Goal: Transaction & Acquisition: Purchase product/service

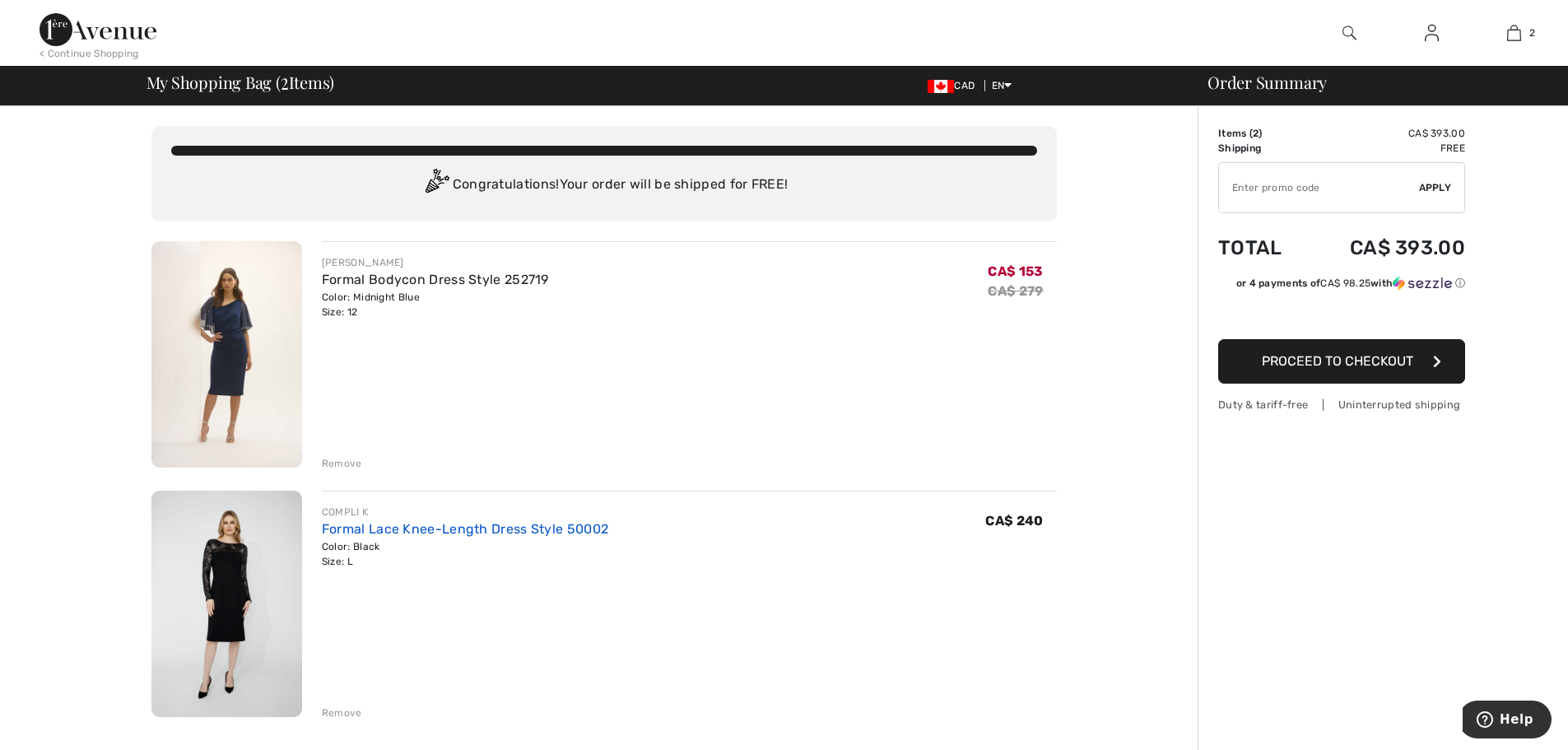
click at [371, 527] on link "Formal Lace Knee-Length Dress Style 50002" at bounding box center [464, 529] width 286 height 16
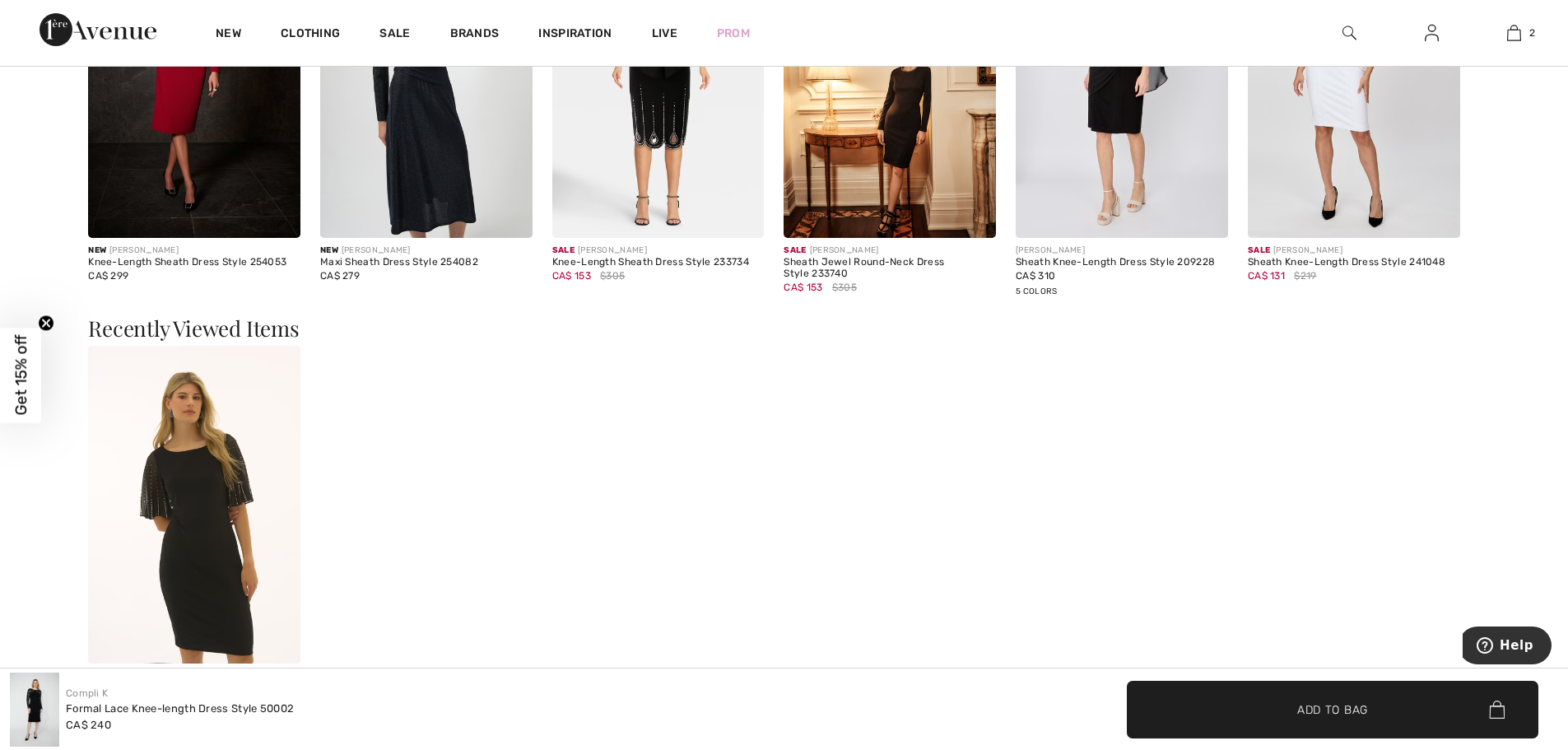
scroll to position [2057, 0]
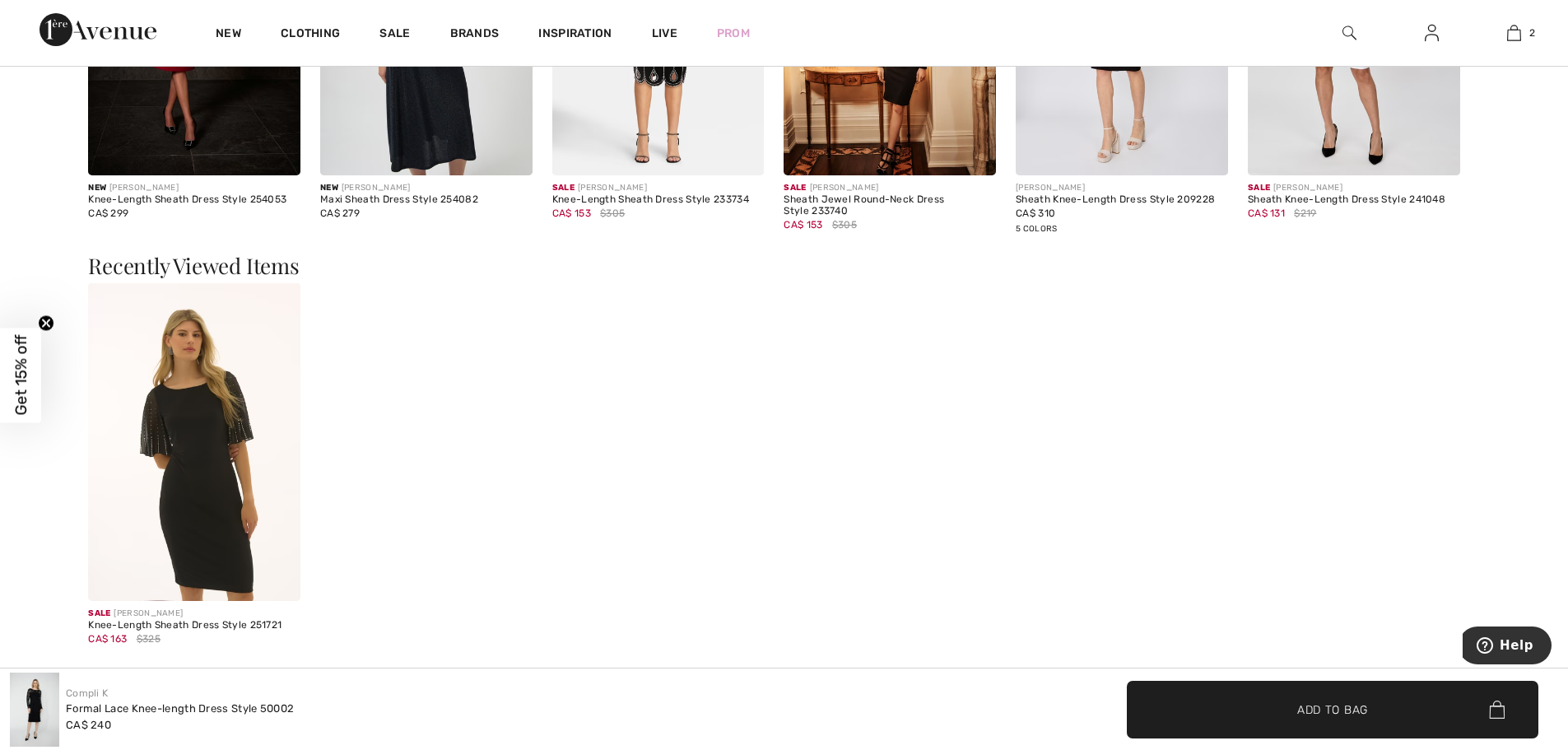
click at [239, 481] on img at bounding box center [194, 442] width 212 height 319
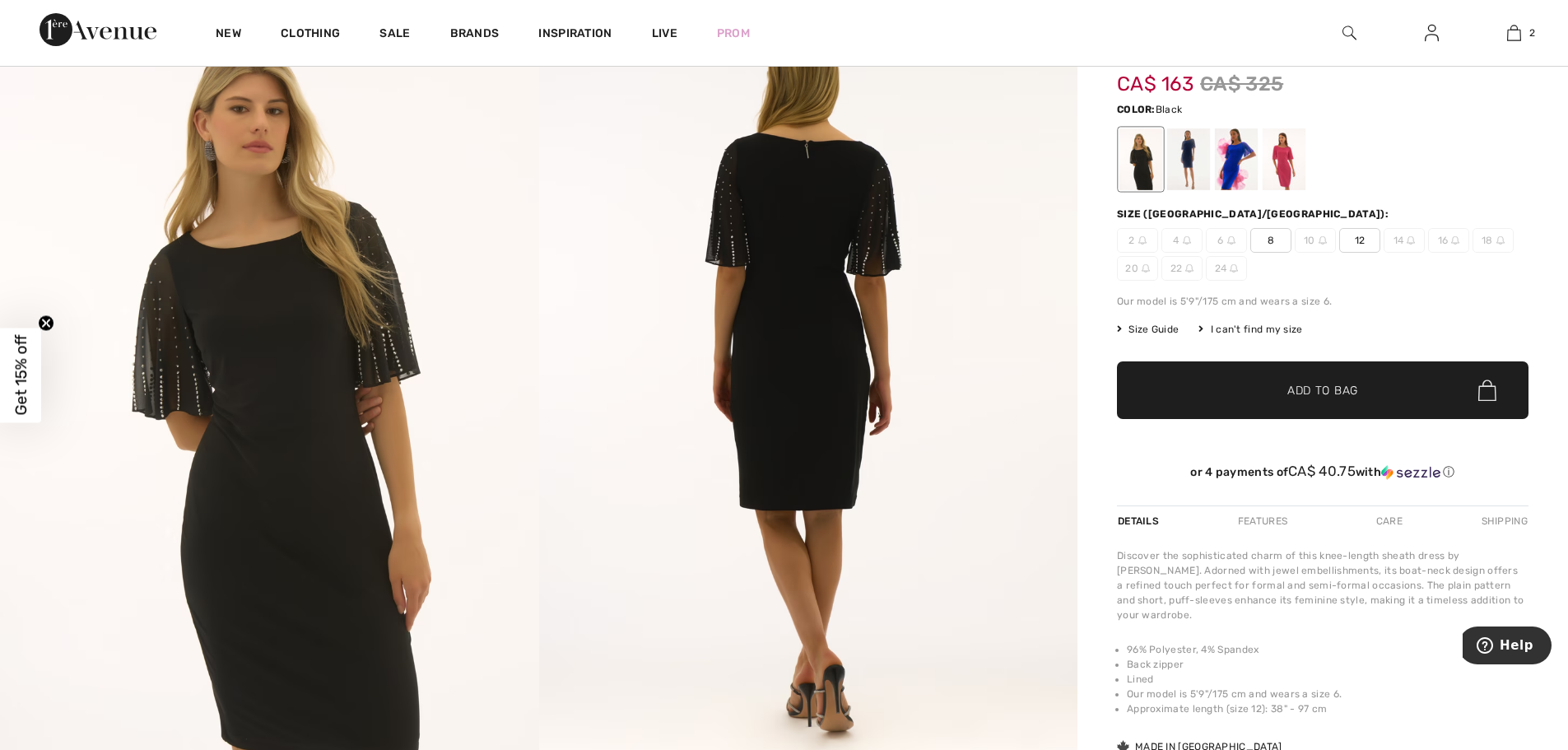
scroll to position [82, 0]
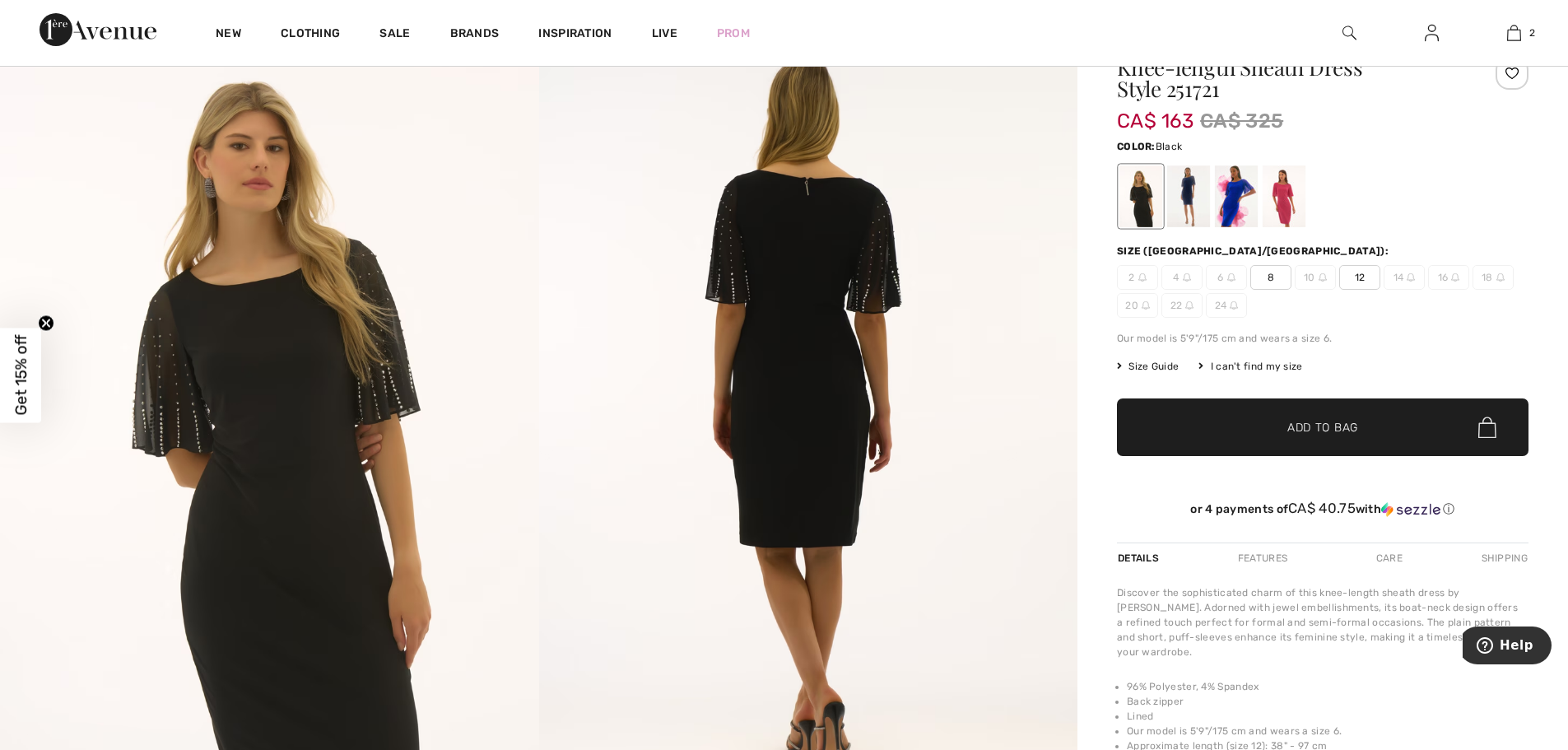
click at [1353, 279] on span "12" at bounding box center [1360, 278] width 41 height 24
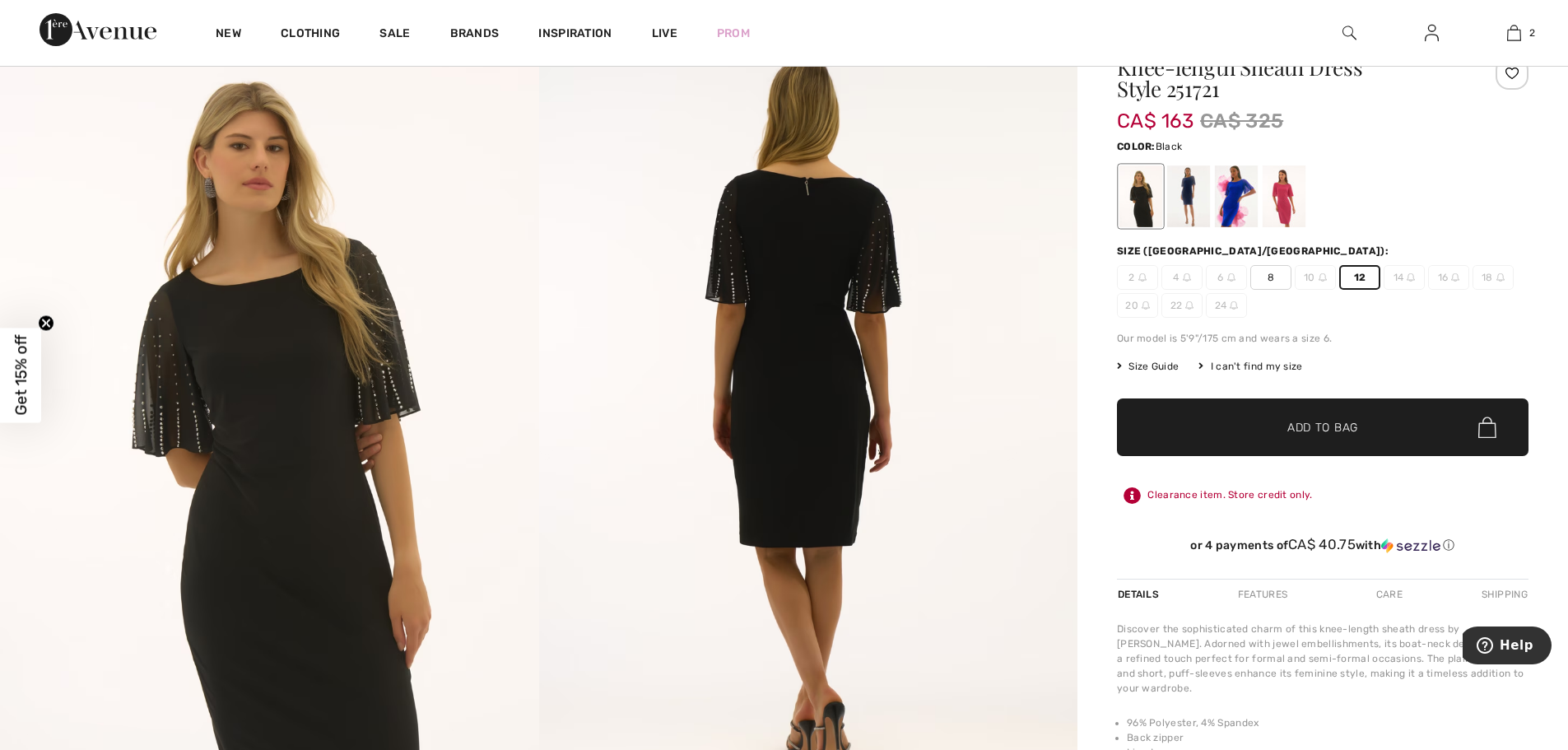
click at [1319, 436] on span "✔ Added to Bag Add to Bag" at bounding box center [1322, 427] width 412 height 57
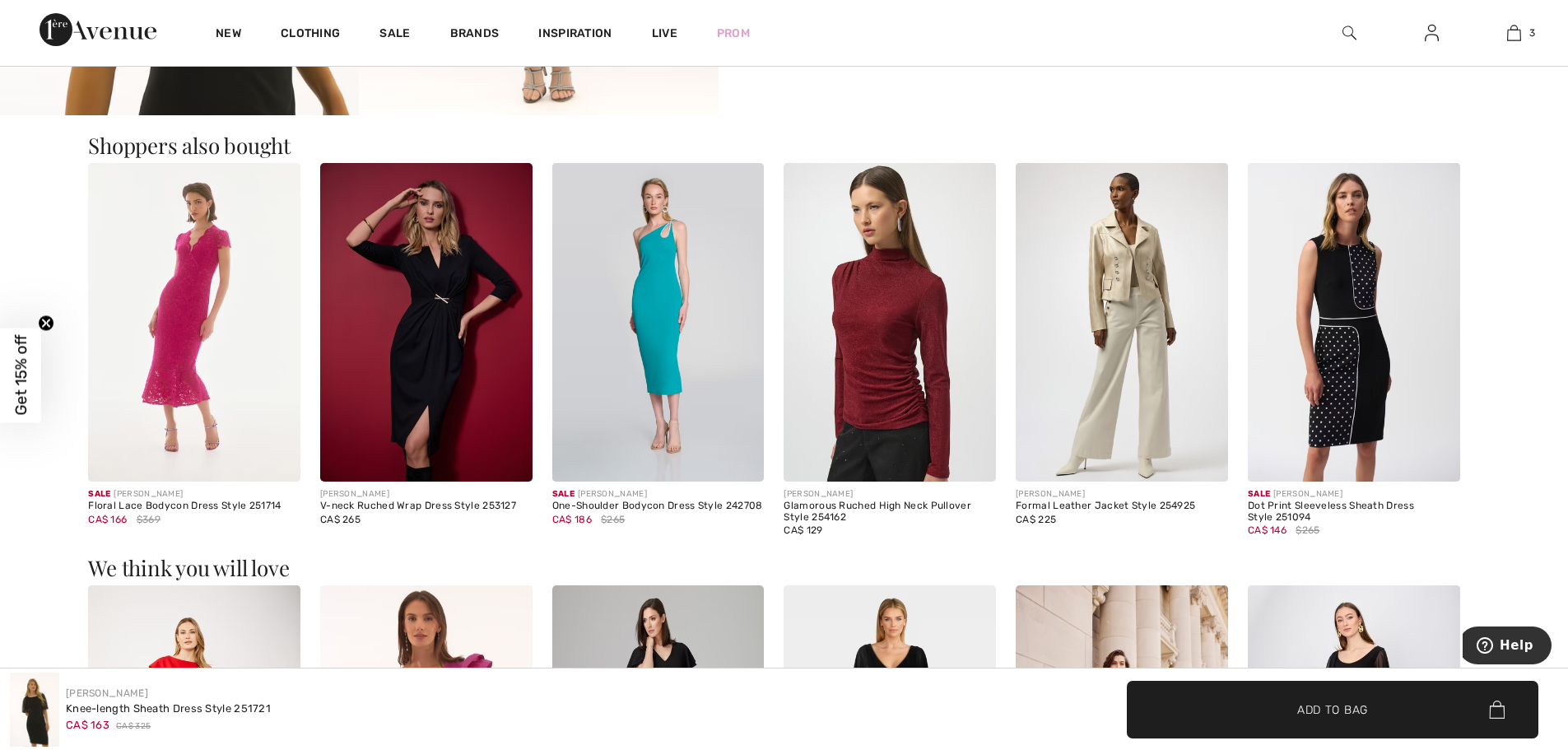
scroll to position [1070, 0]
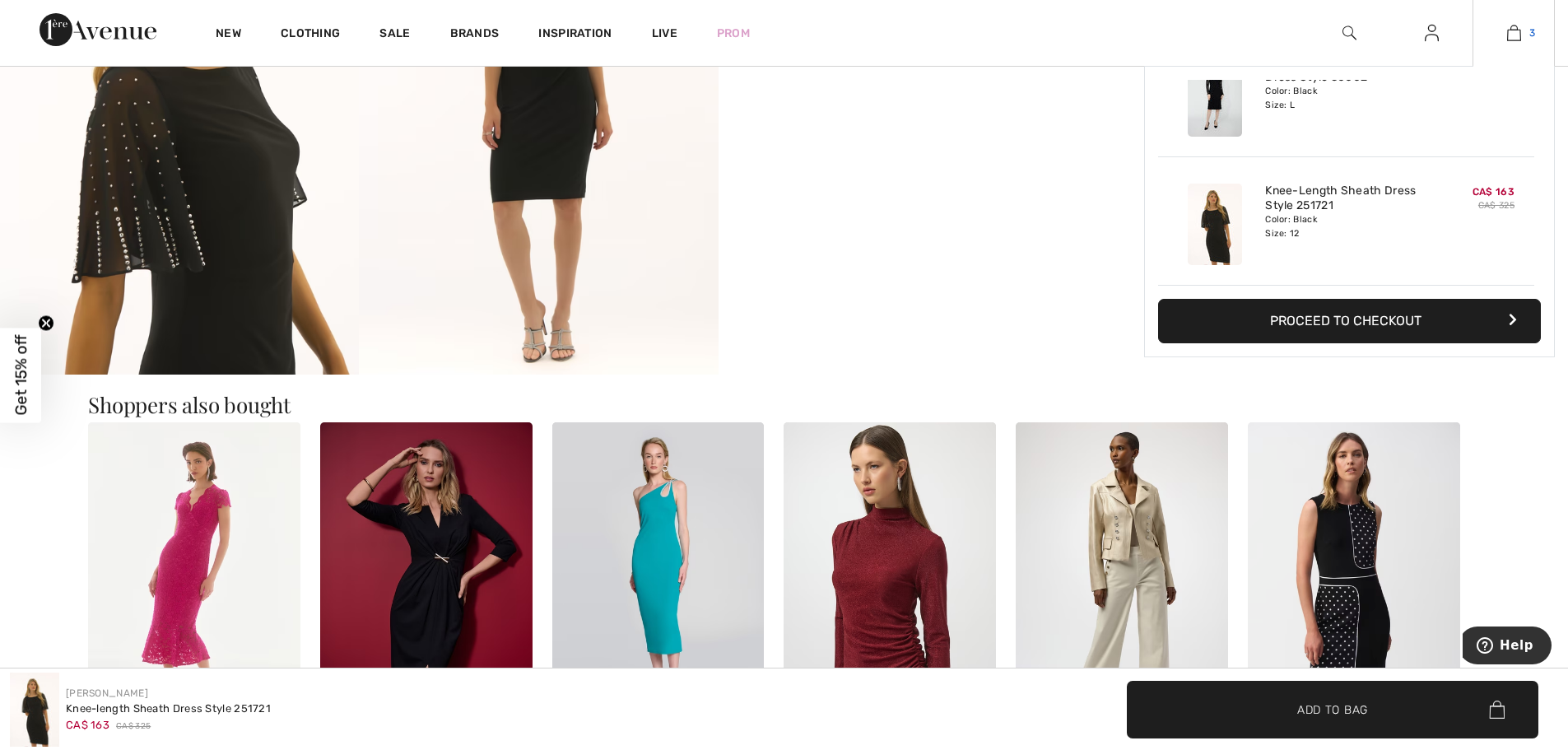
click at [1515, 34] on img at bounding box center [1514, 33] width 14 height 20
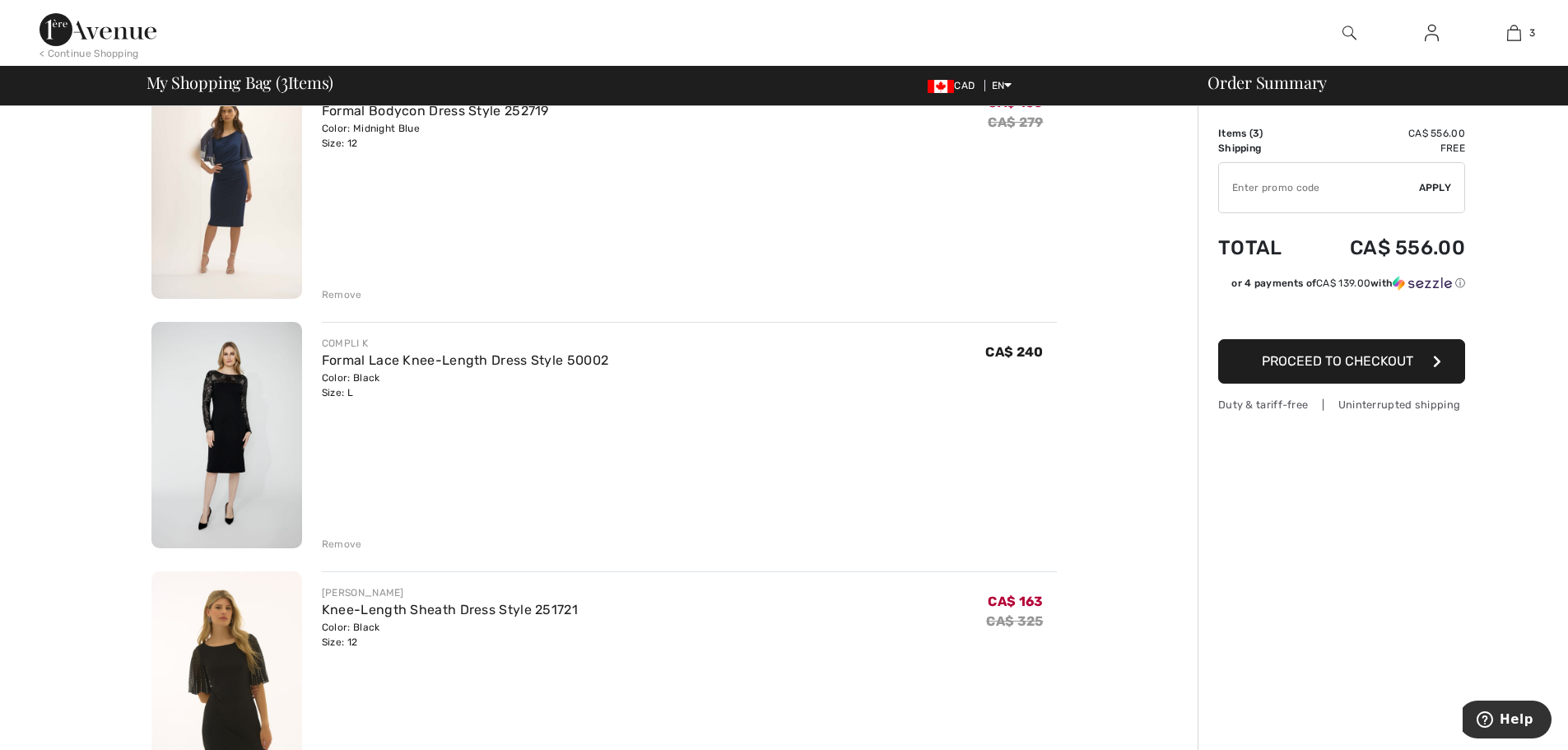
scroll to position [82, 0]
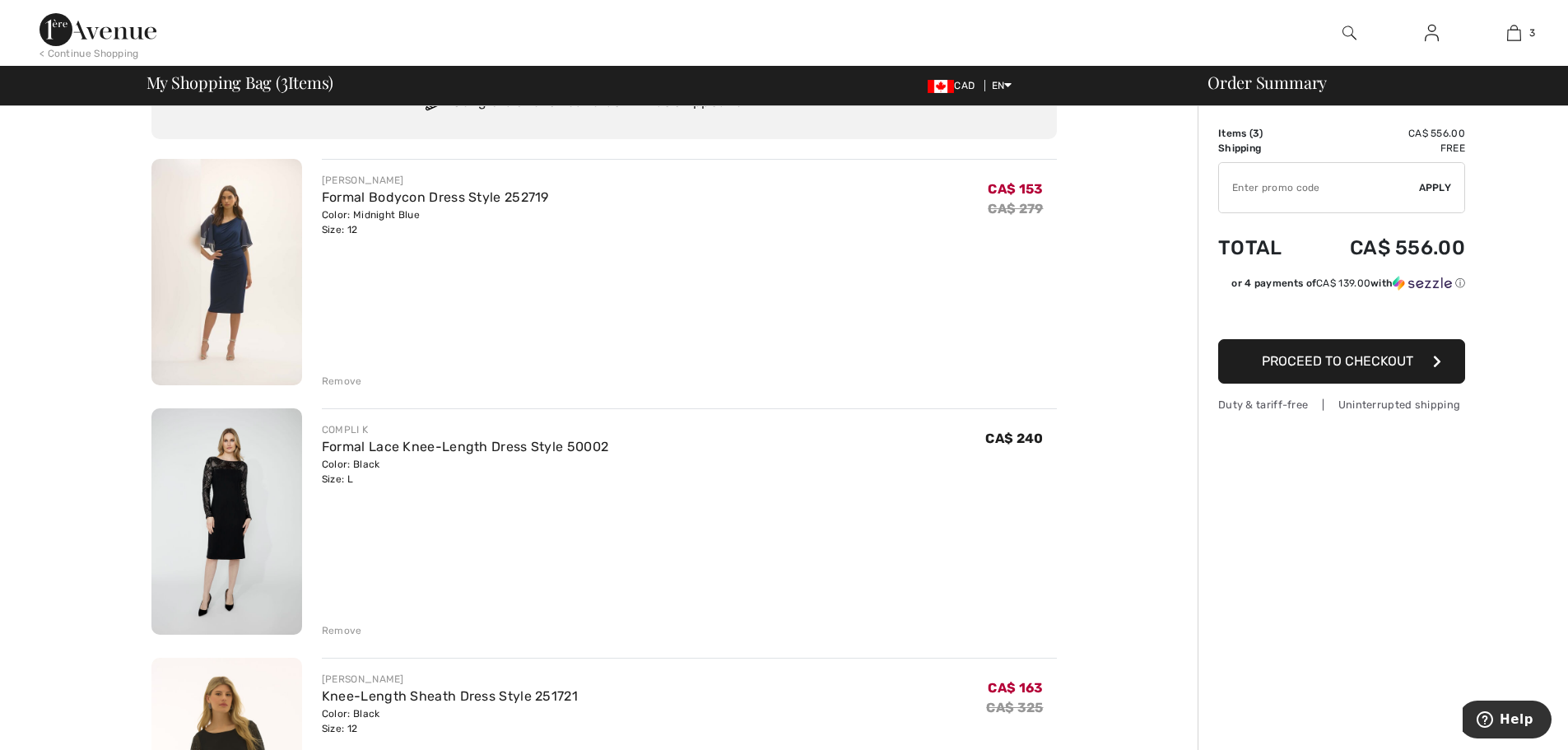
click at [340, 373] on div "Remove" at bounding box center [341, 381] width 40 height 15
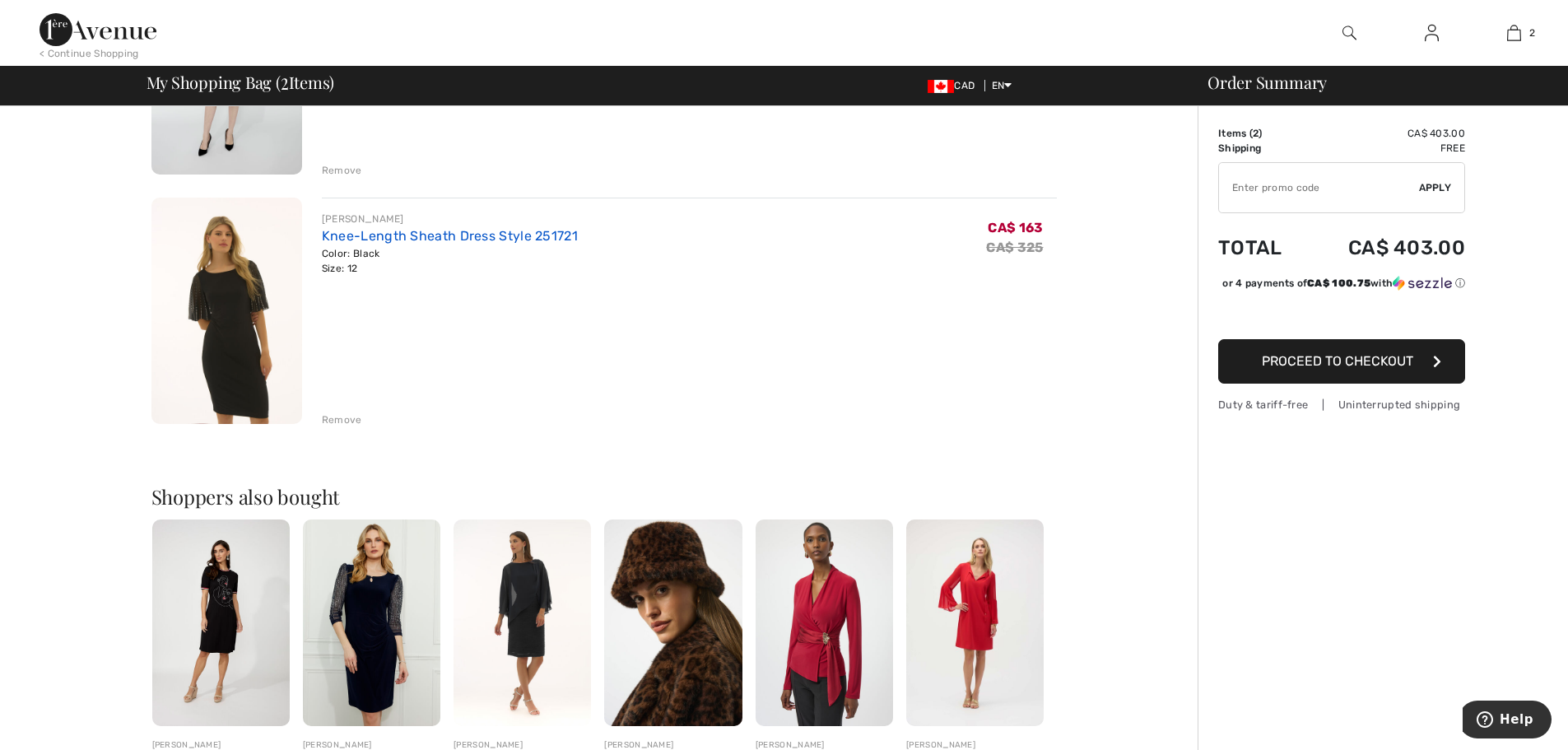
scroll to position [329, 0]
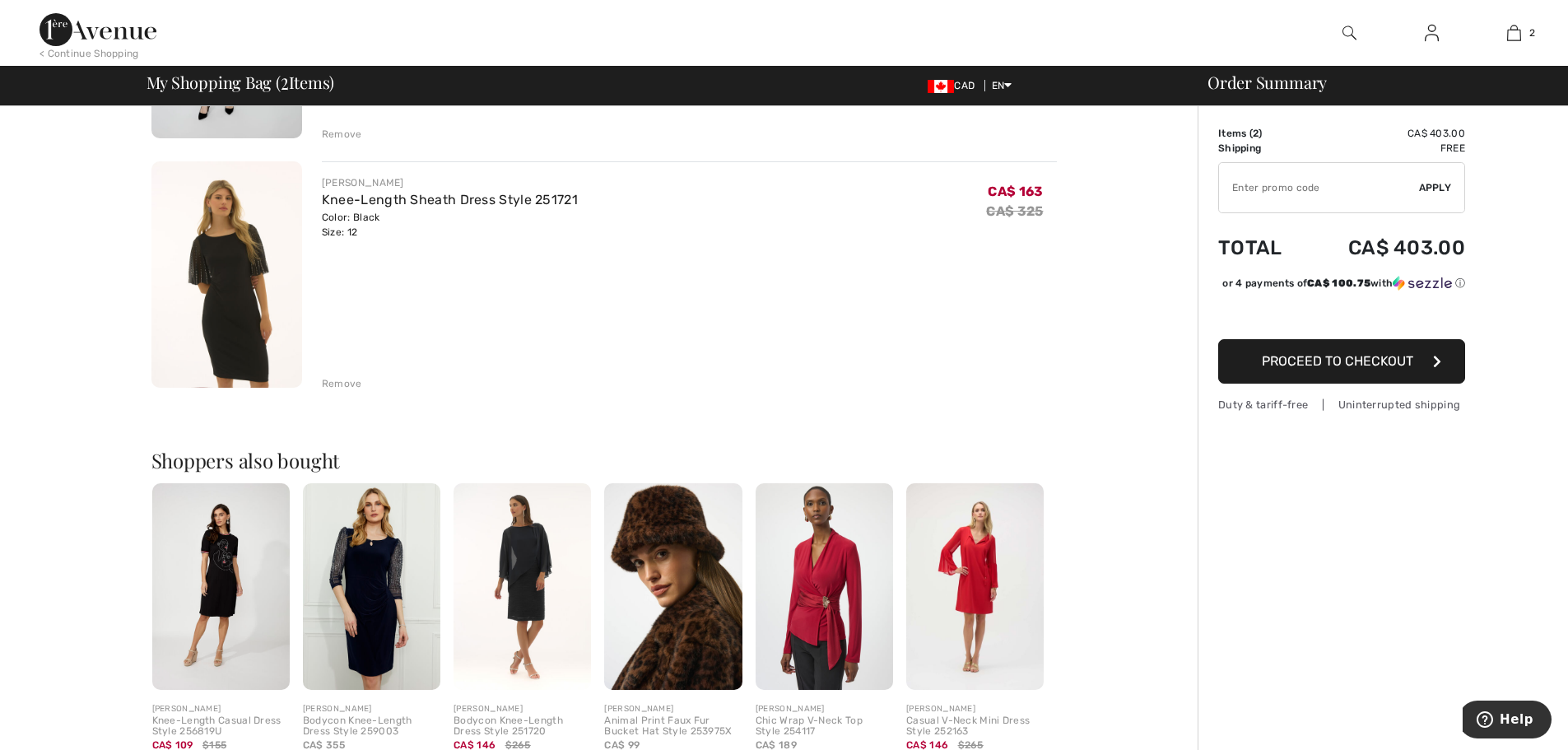
click at [368, 589] on img at bounding box center [371, 586] width 138 height 206
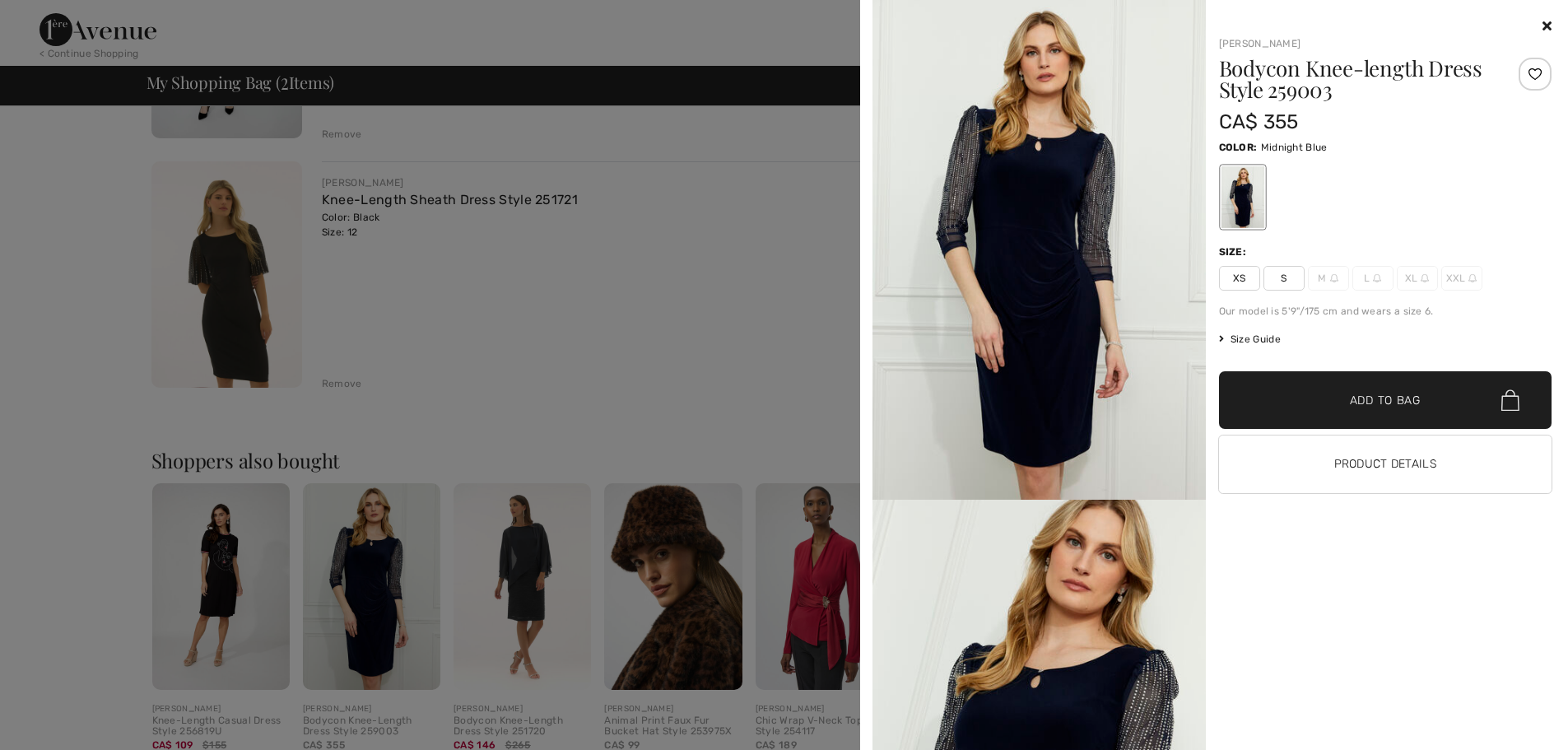
click at [1543, 26] on icon at bounding box center [1547, 25] width 9 height 13
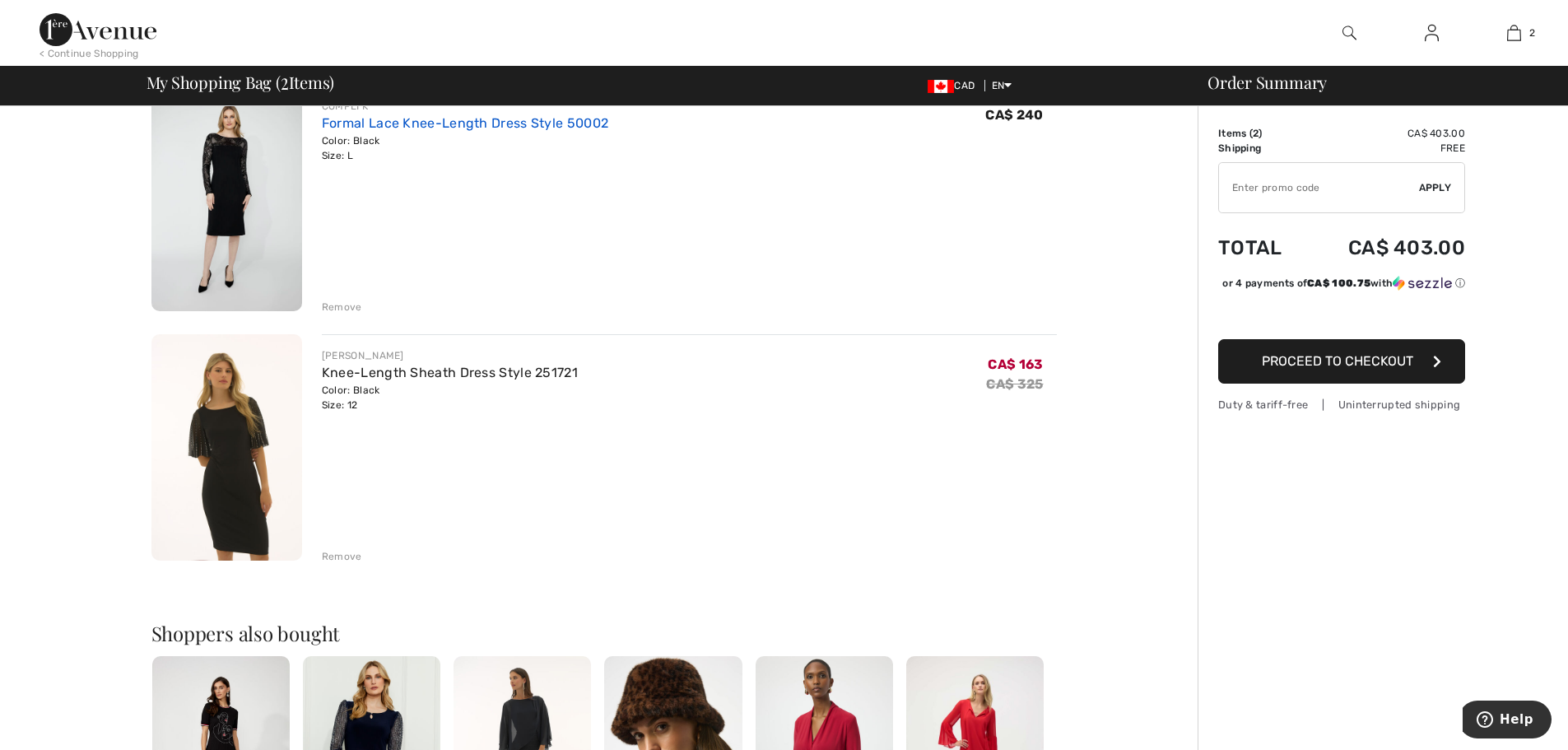
scroll to position [247, 0]
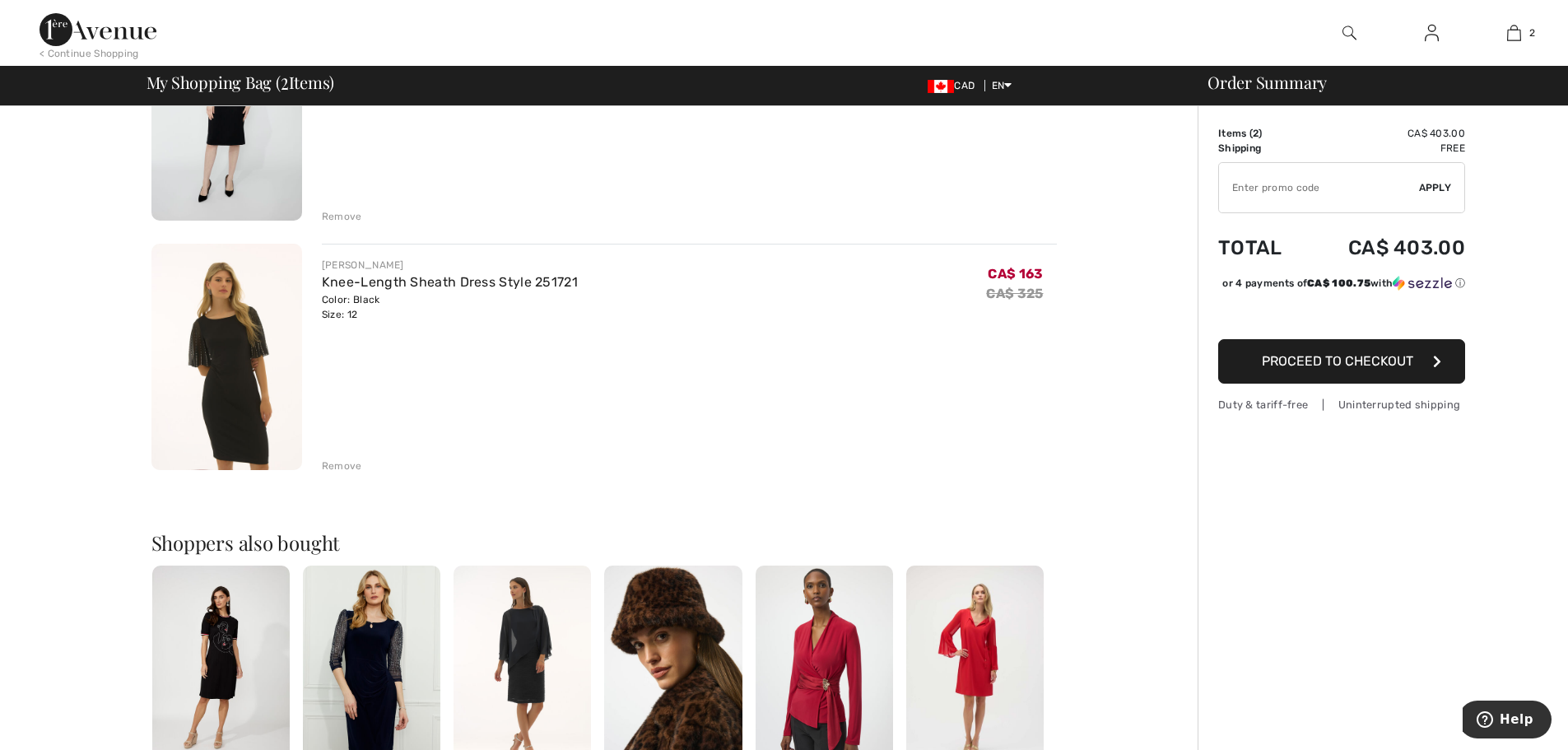
click at [229, 367] on img at bounding box center [226, 356] width 151 height 226
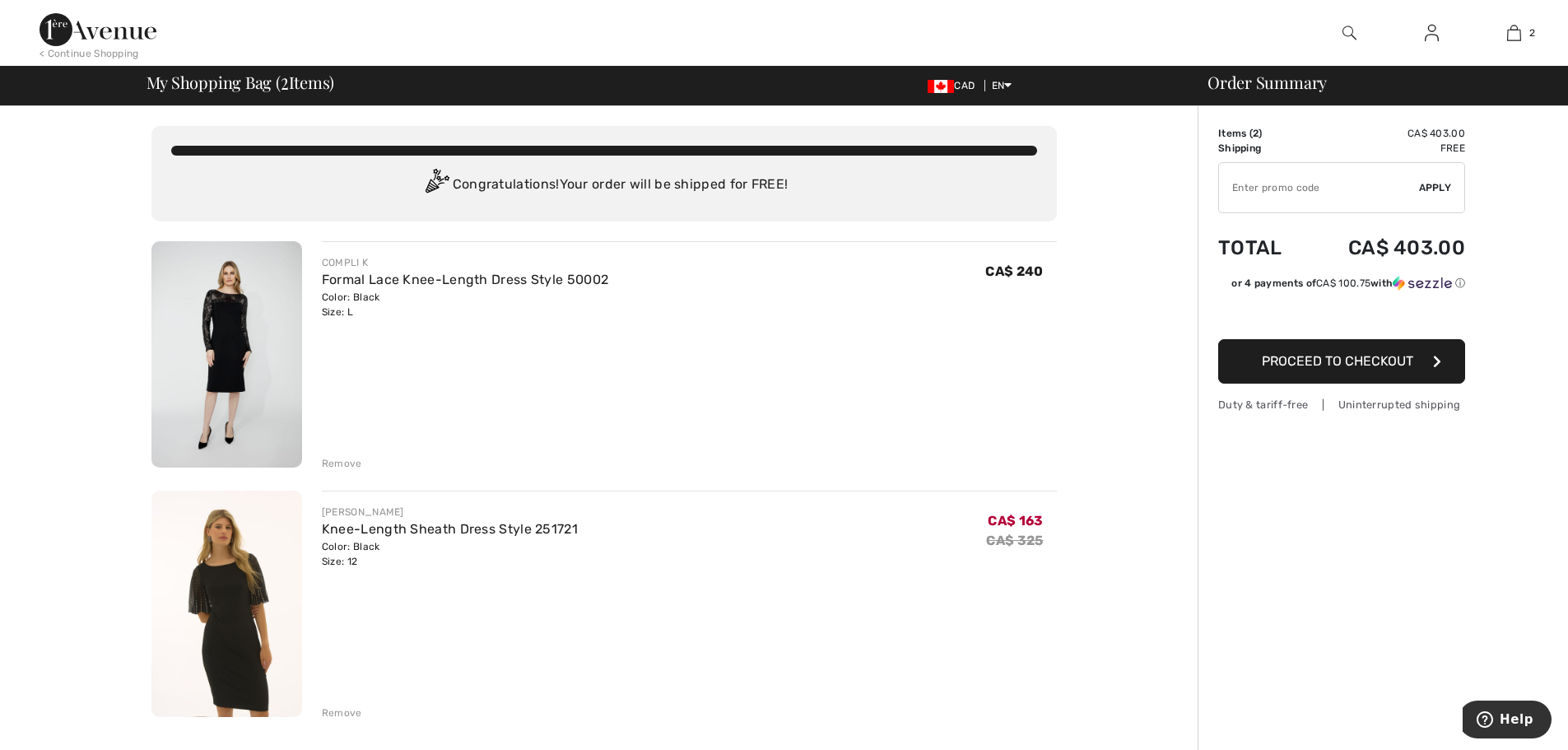
click at [230, 321] on img at bounding box center [226, 353] width 151 height 226
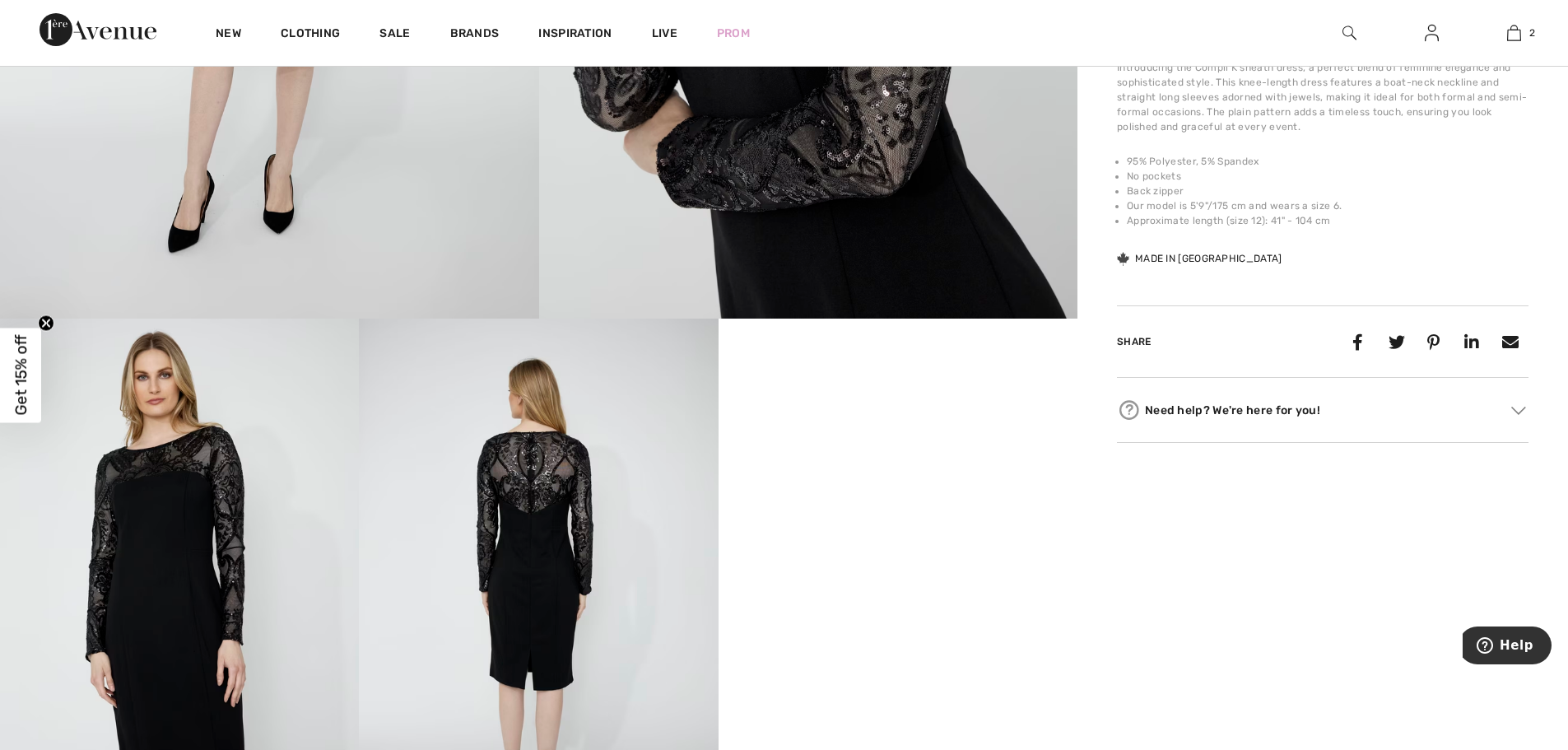
scroll to position [658, 0]
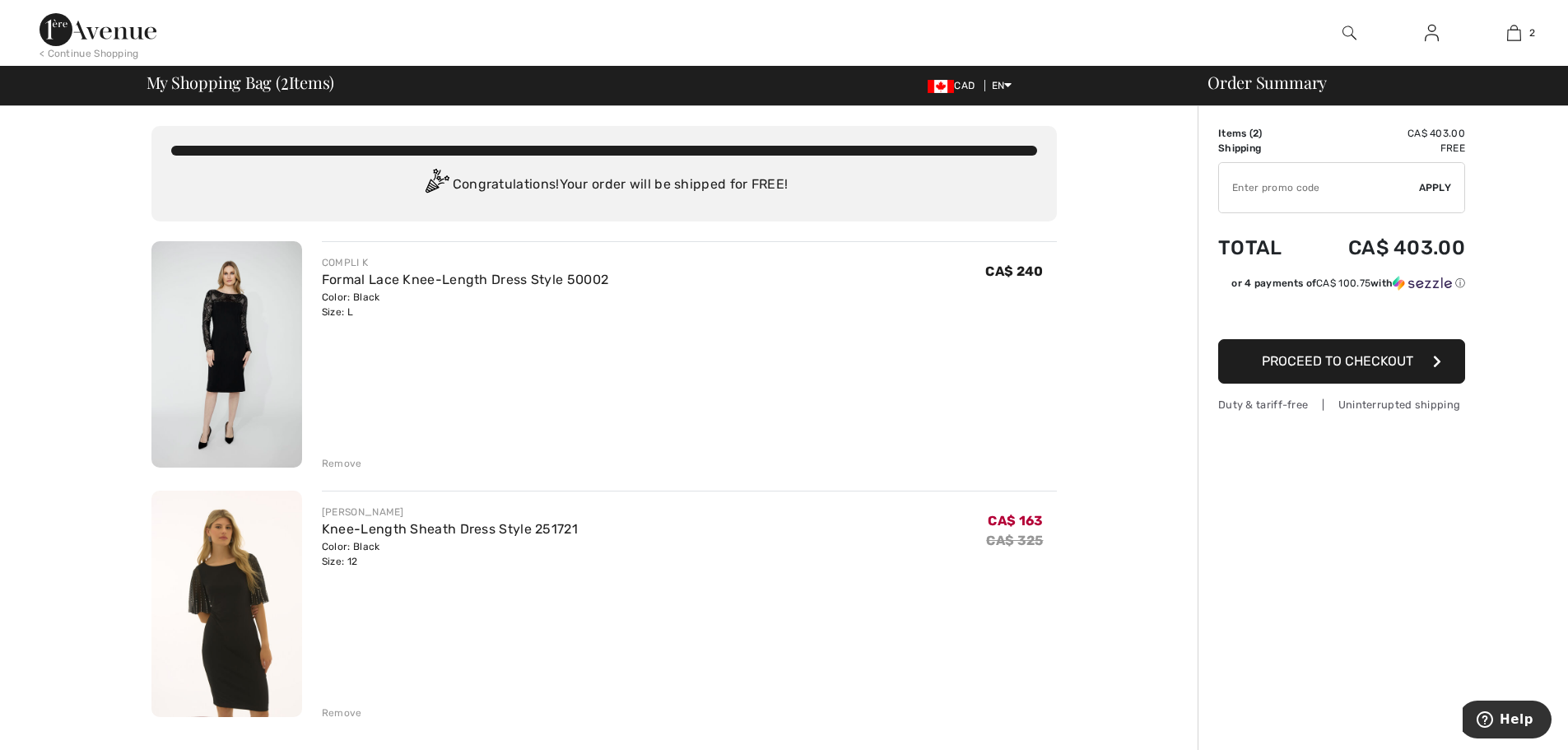
click at [345, 537] on div "Knee-Length Sheath Dress Style 251721" at bounding box center [449, 529] width 256 height 20
click at [258, 587] on img at bounding box center [226, 603] width 151 height 226
click at [369, 278] on link "Formal Lace Knee-Length Dress Style 50002" at bounding box center [464, 279] width 286 height 16
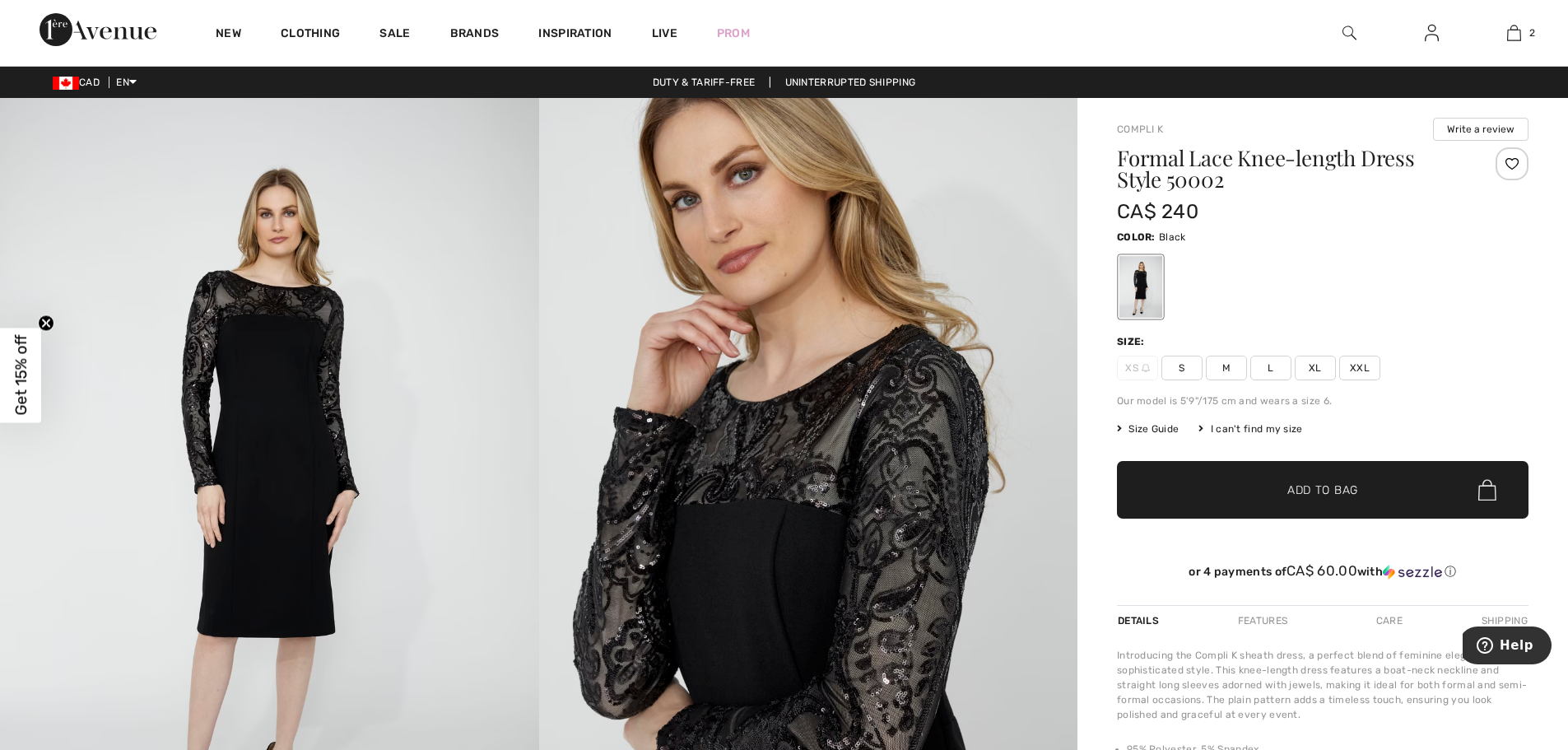
click at [1156, 430] on span "Size Guide" at bounding box center [1148, 428] width 62 height 15
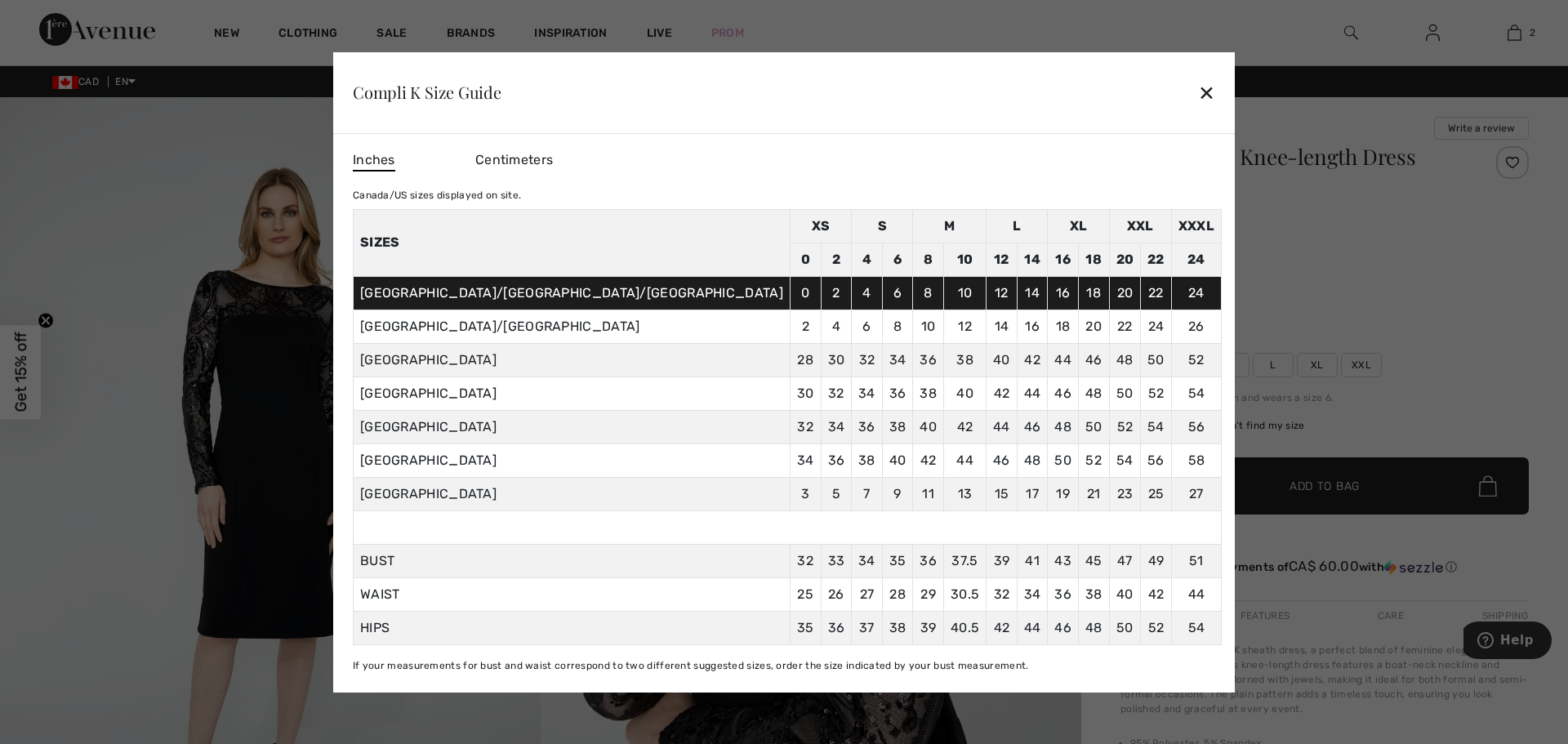
click at [1199, 90] on div "✕" at bounding box center [1207, 92] width 17 height 34
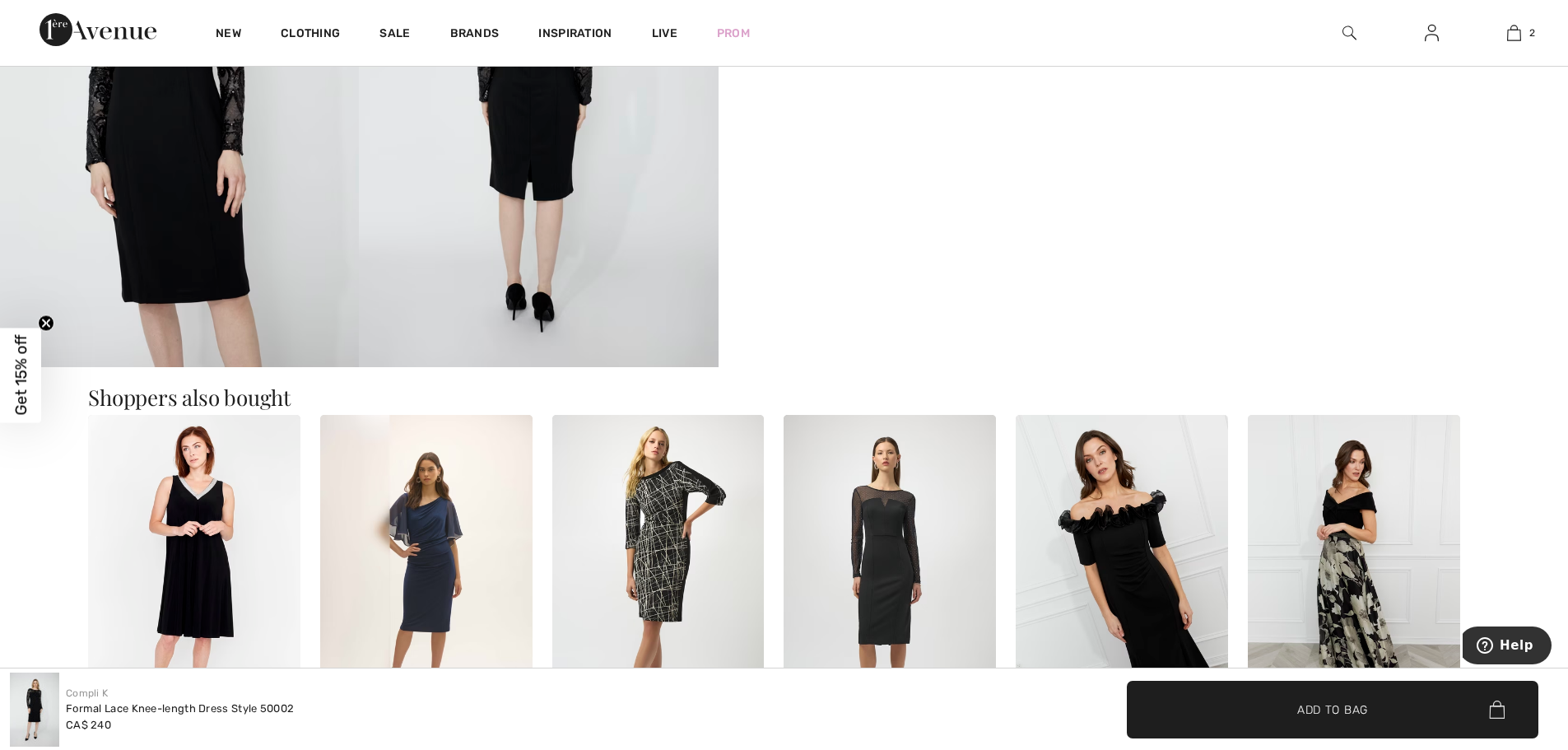
scroll to position [1152, 0]
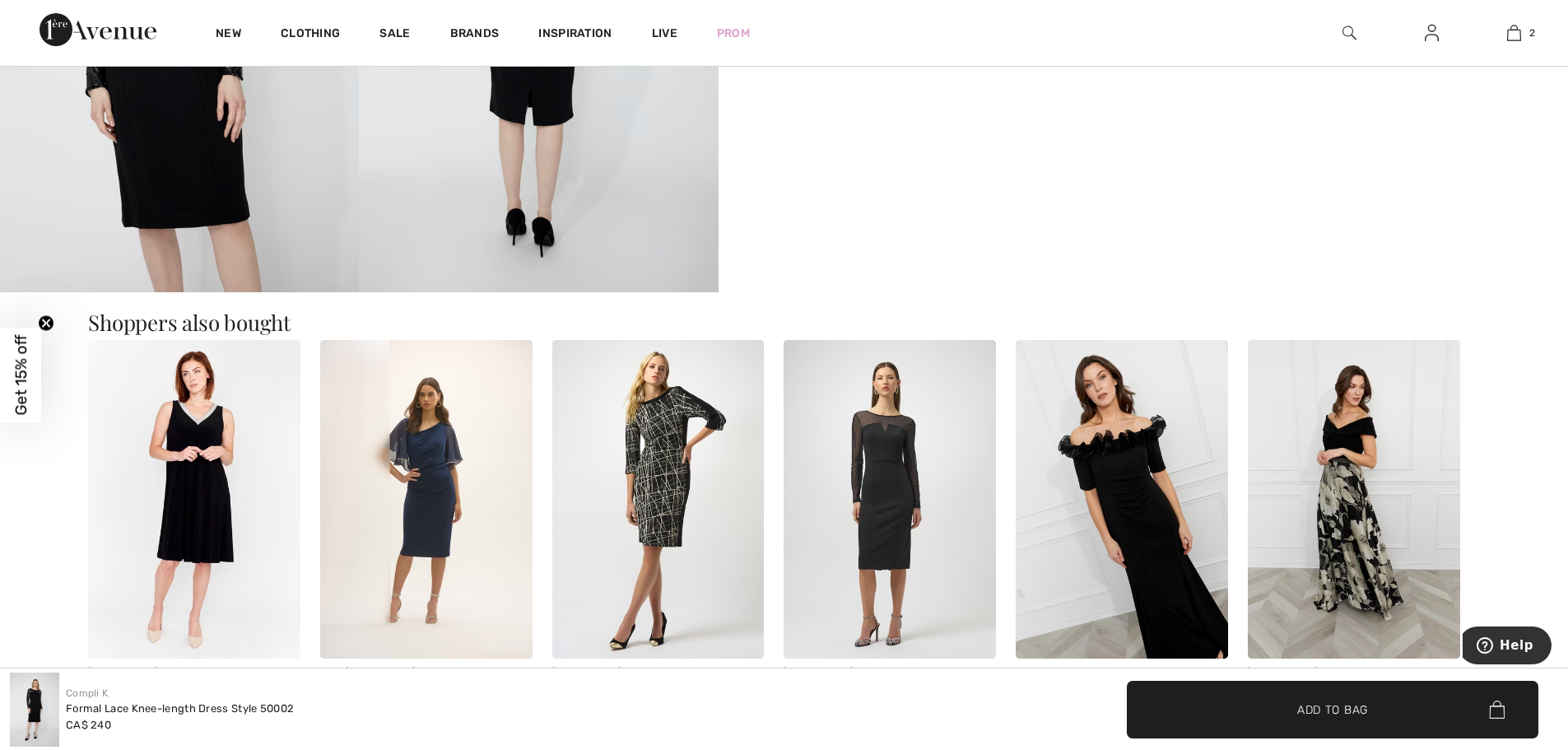
click at [424, 461] on img at bounding box center [426, 499] width 212 height 319
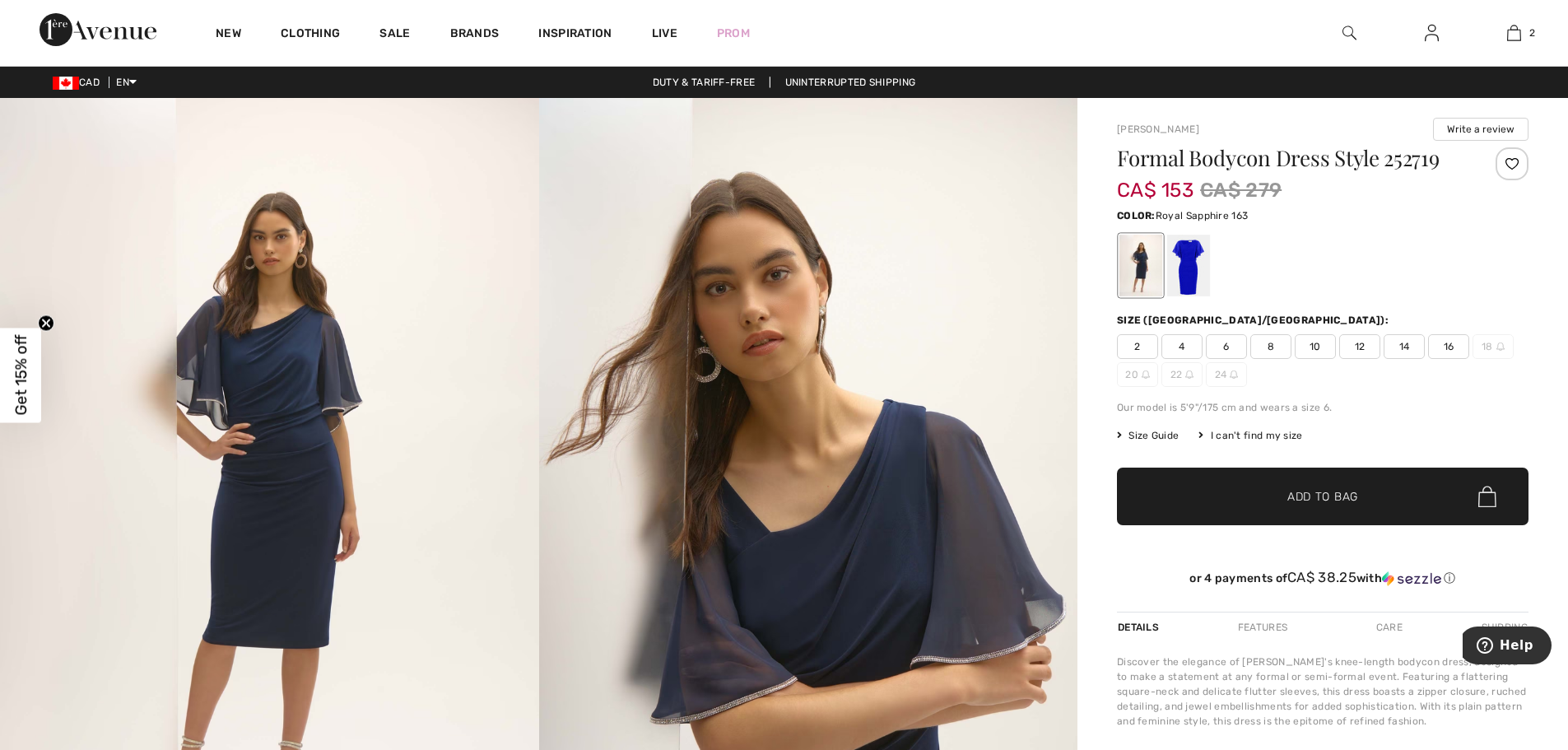
click at [1184, 259] on div at bounding box center [1188, 265] width 43 height 62
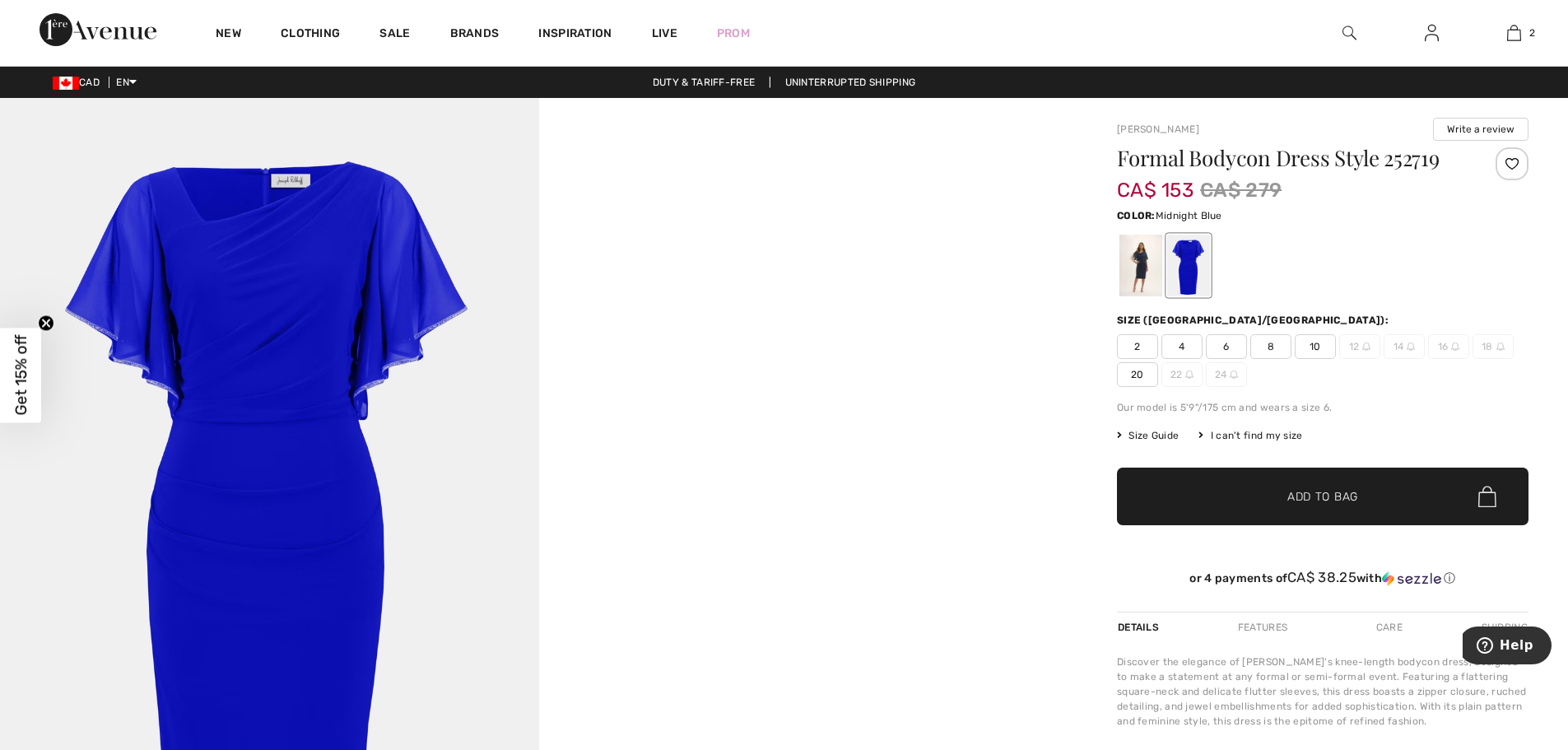
click at [1142, 265] on div at bounding box center [1141, 265] width 43 height 62
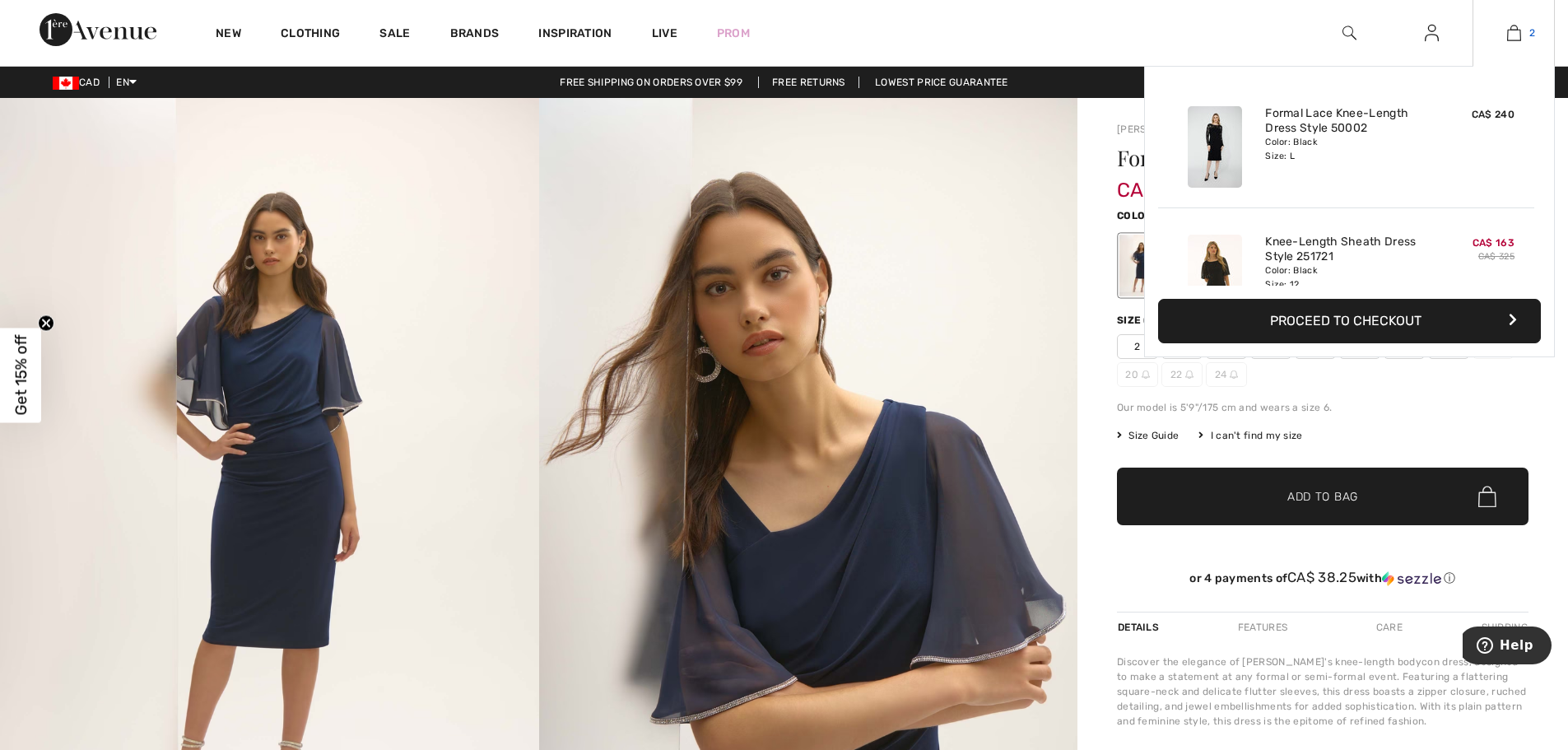
click at [1518, 34] on img at bounding box center [1514, 33] width 14 height 20
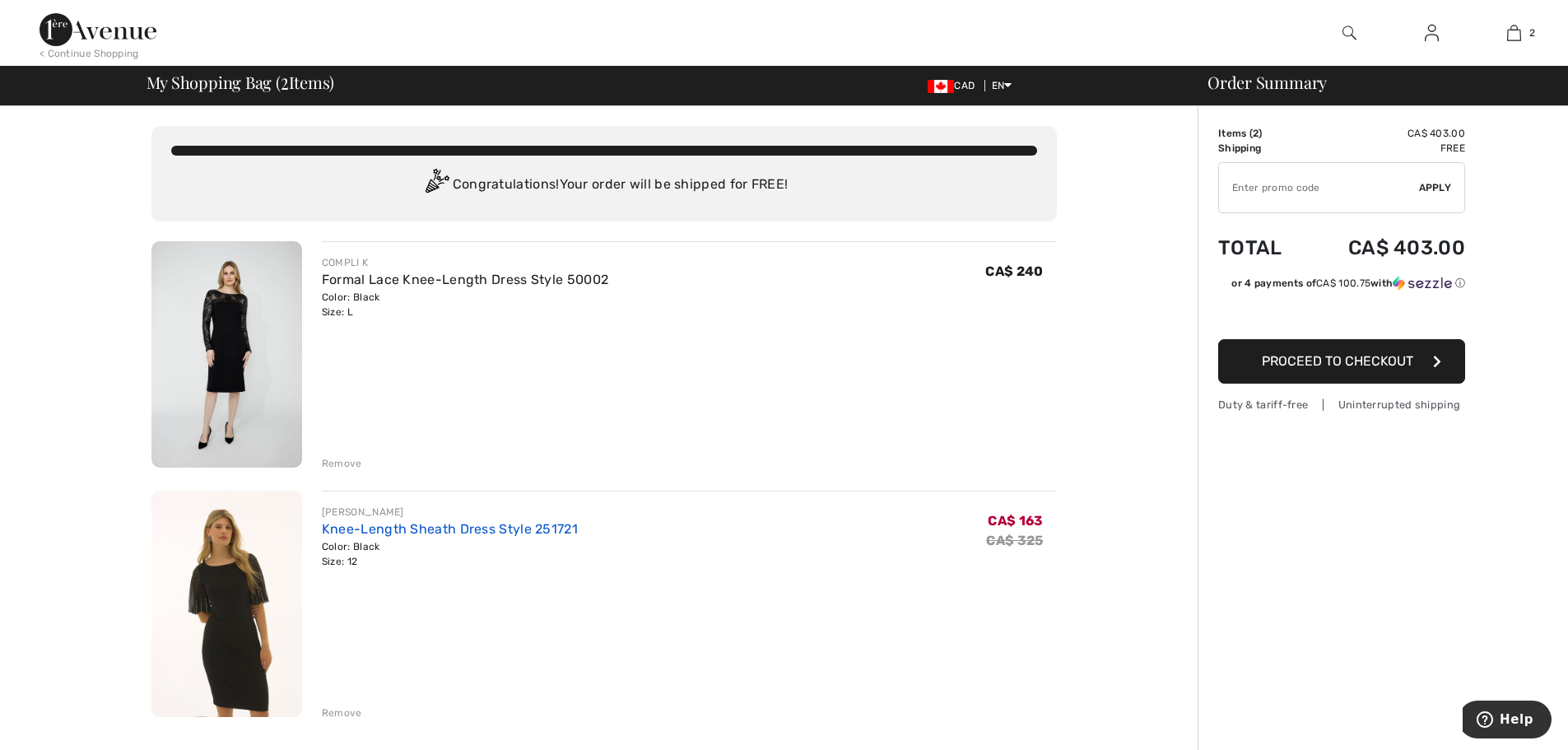
click at [414, 530] on link "Knee-Length Sheath Dress Style 251721" at bounding box center [449, 529] width 256 height 16
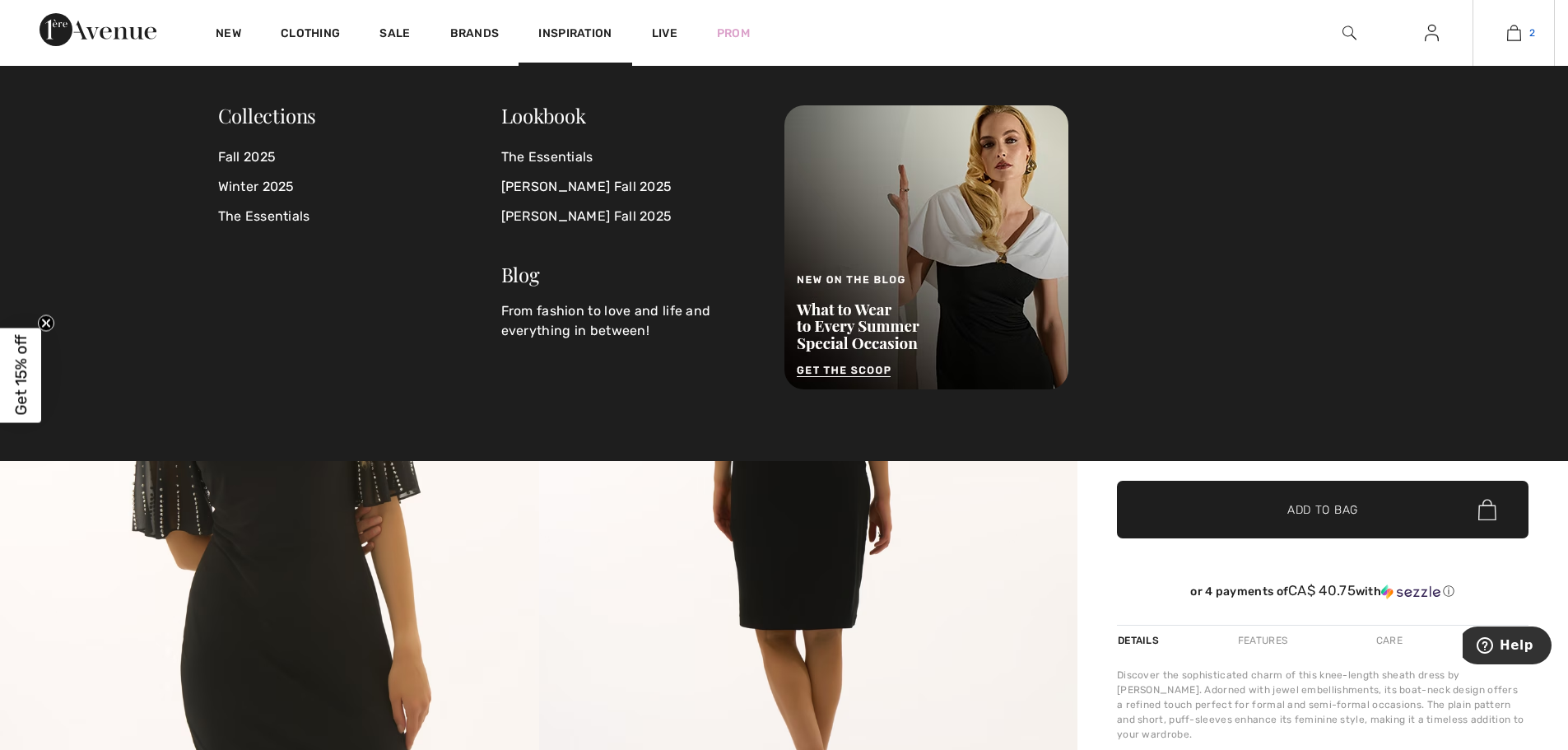
click at [1518, 34] on img at bounding box center [1514, 33] width 14 height 20
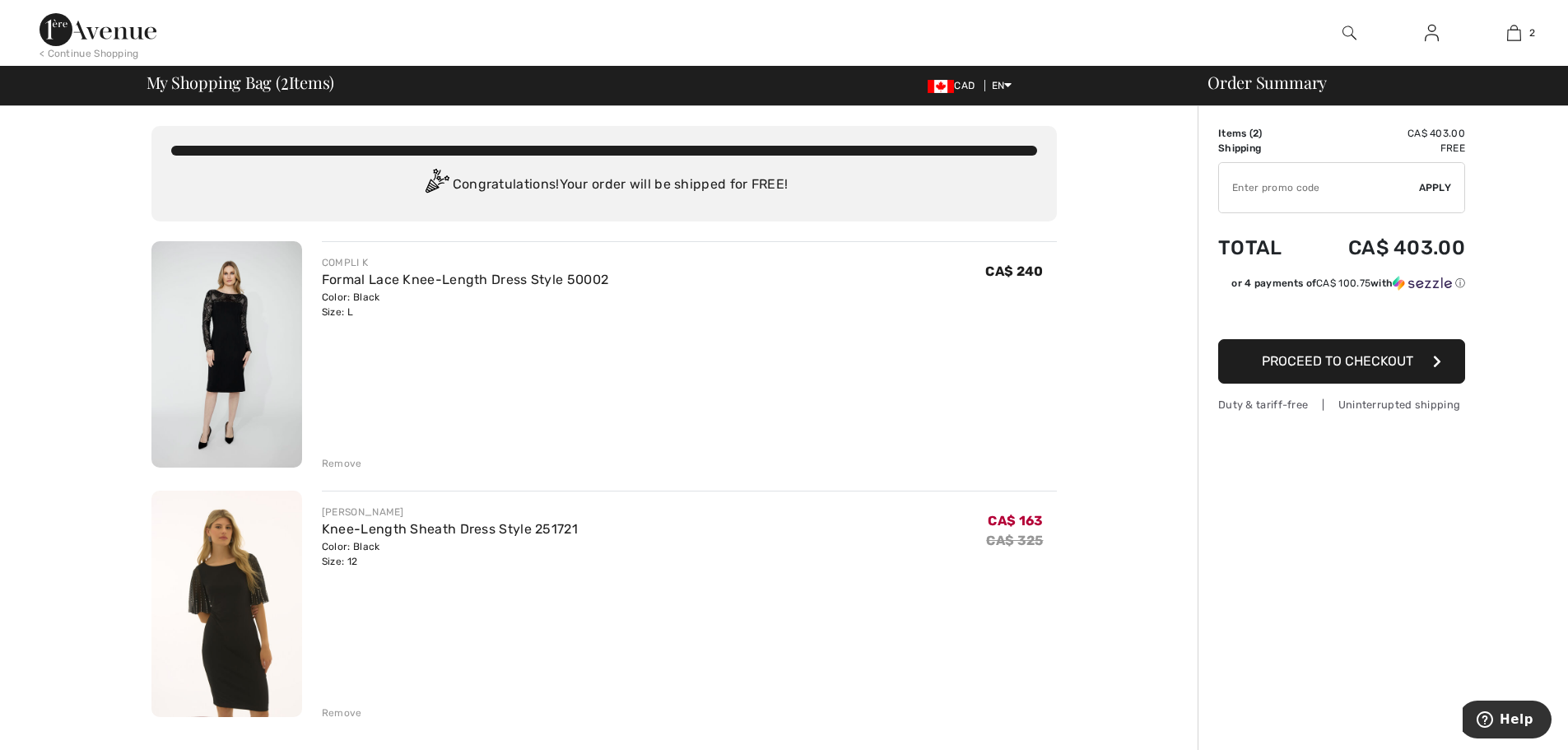
click at [271, 317] on img at bounding box center [226, 353] width 151 height 226
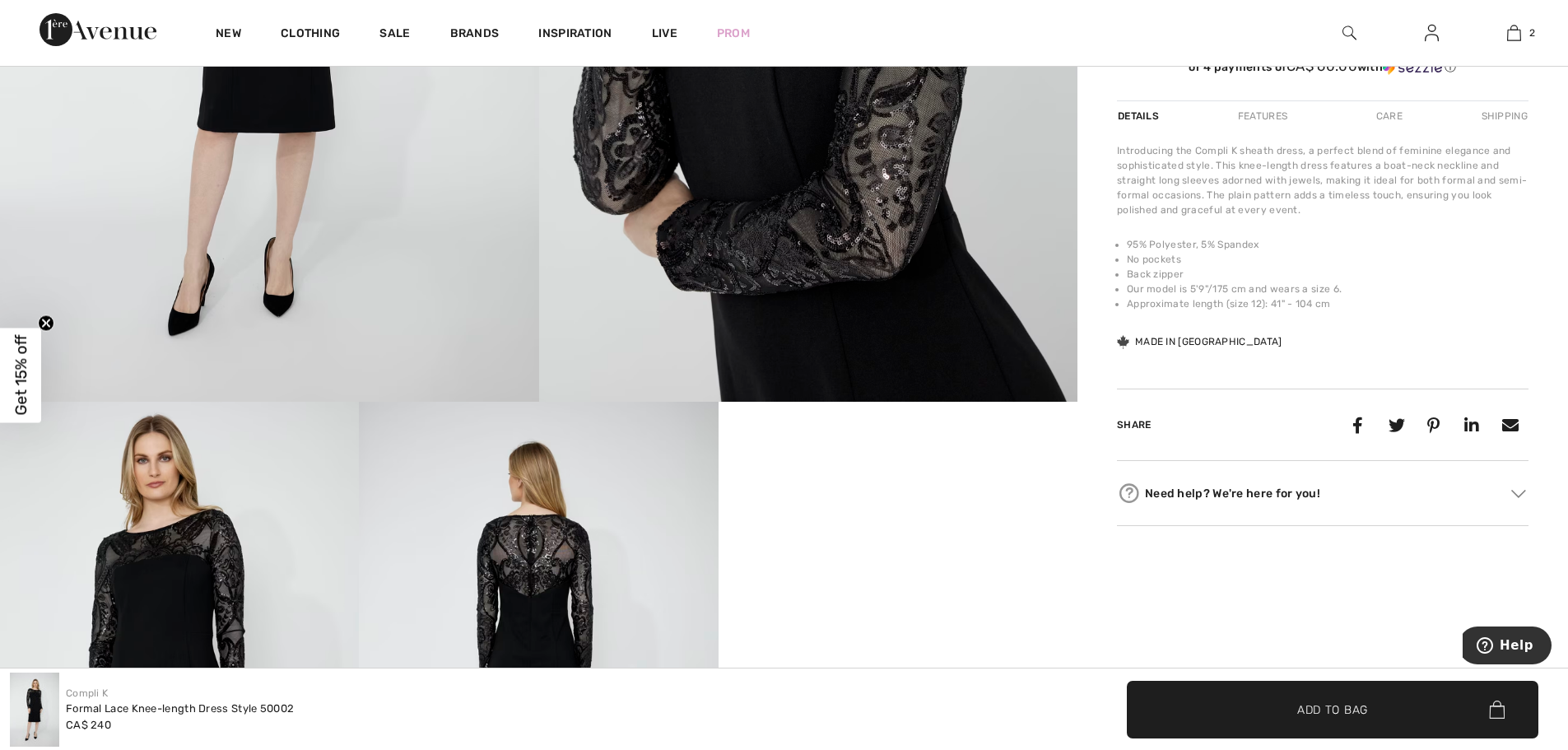
scroll to position [329, 0]
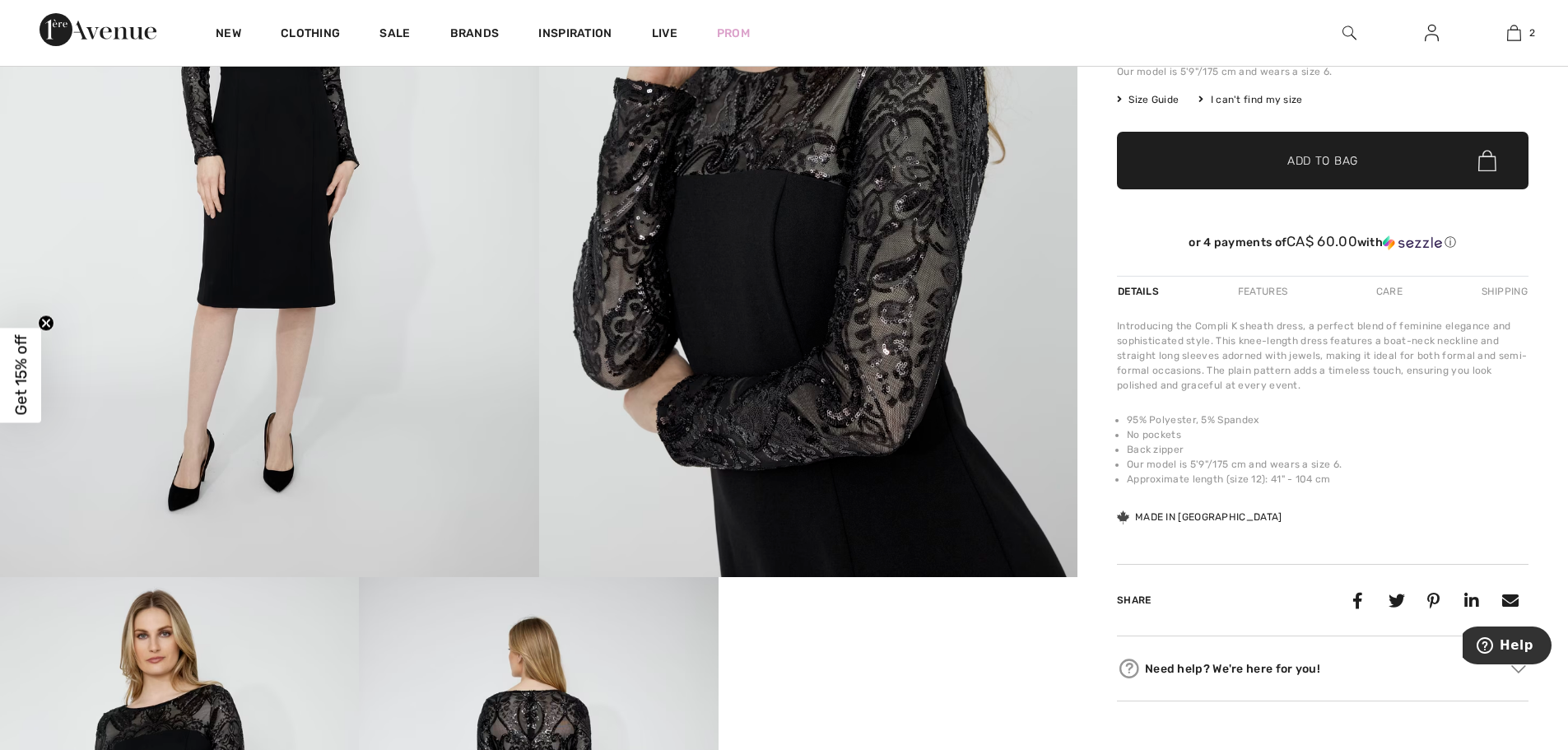
click at [1497, 288] on div "Shipping" at bounding box center [1502, 292] width 51 height 30
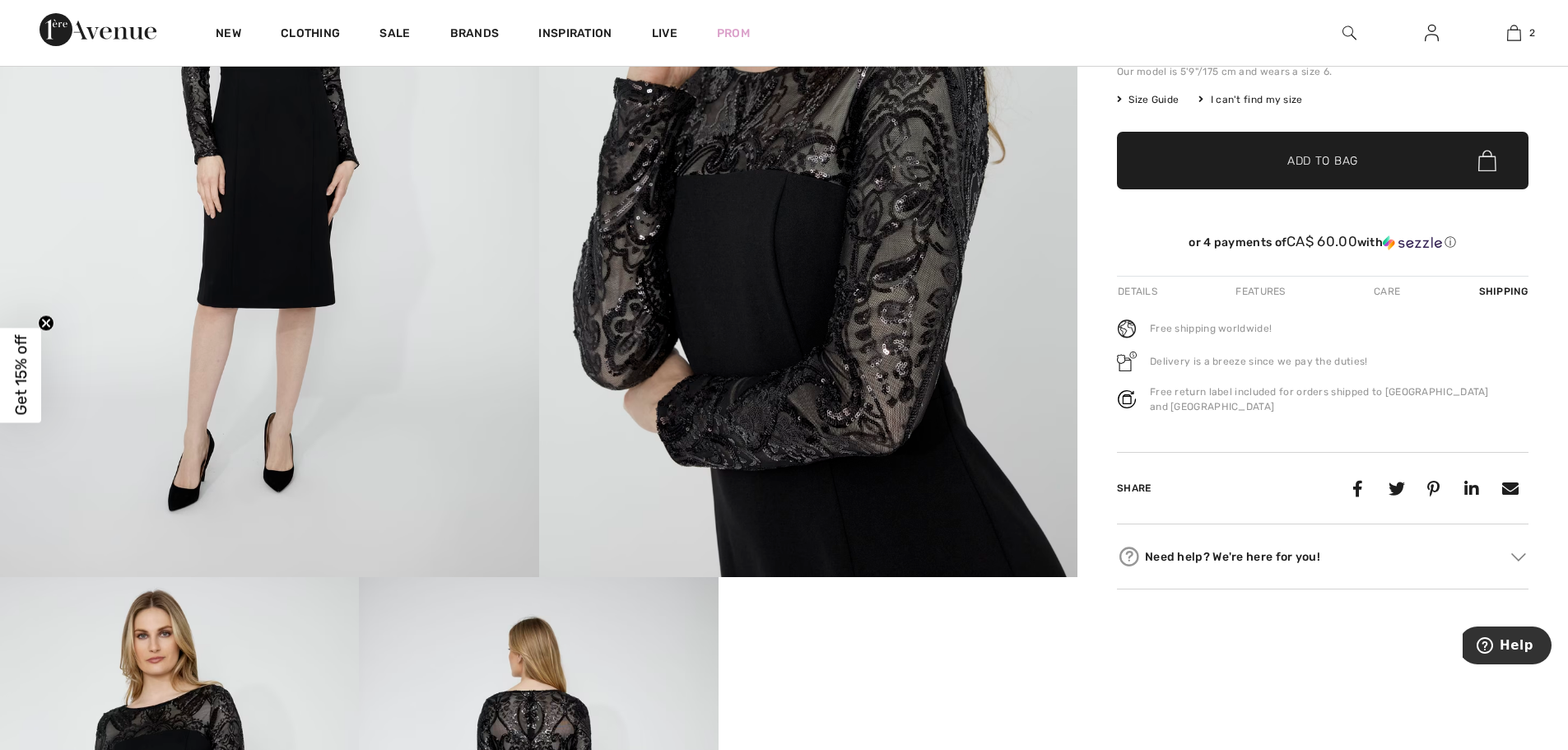
scroll to position [82, 0]
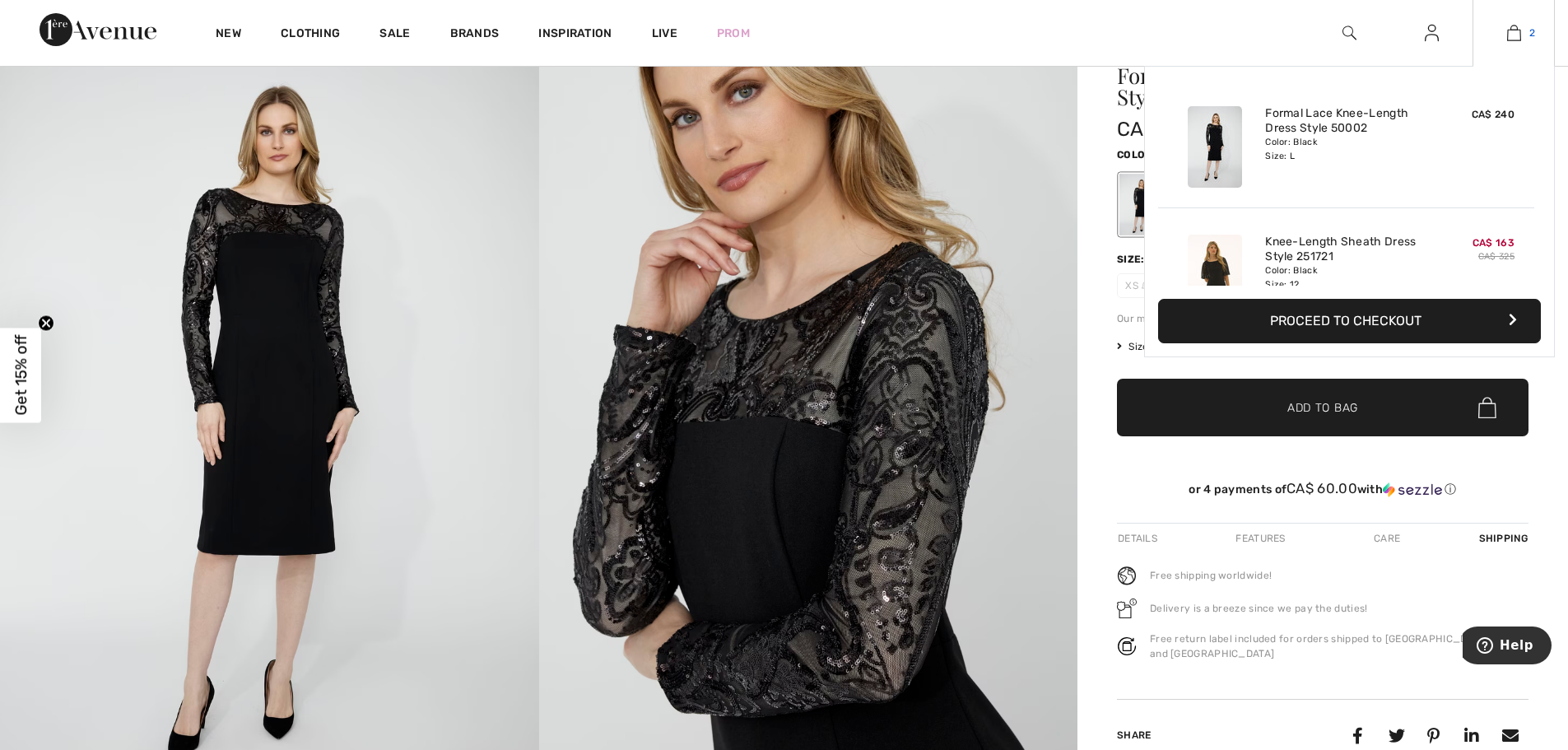
click at [1518, 38] on img at bounding box center [1514, 33] width 14 height 20
